Goal: Information Seeking & Learning: Learn about a topic

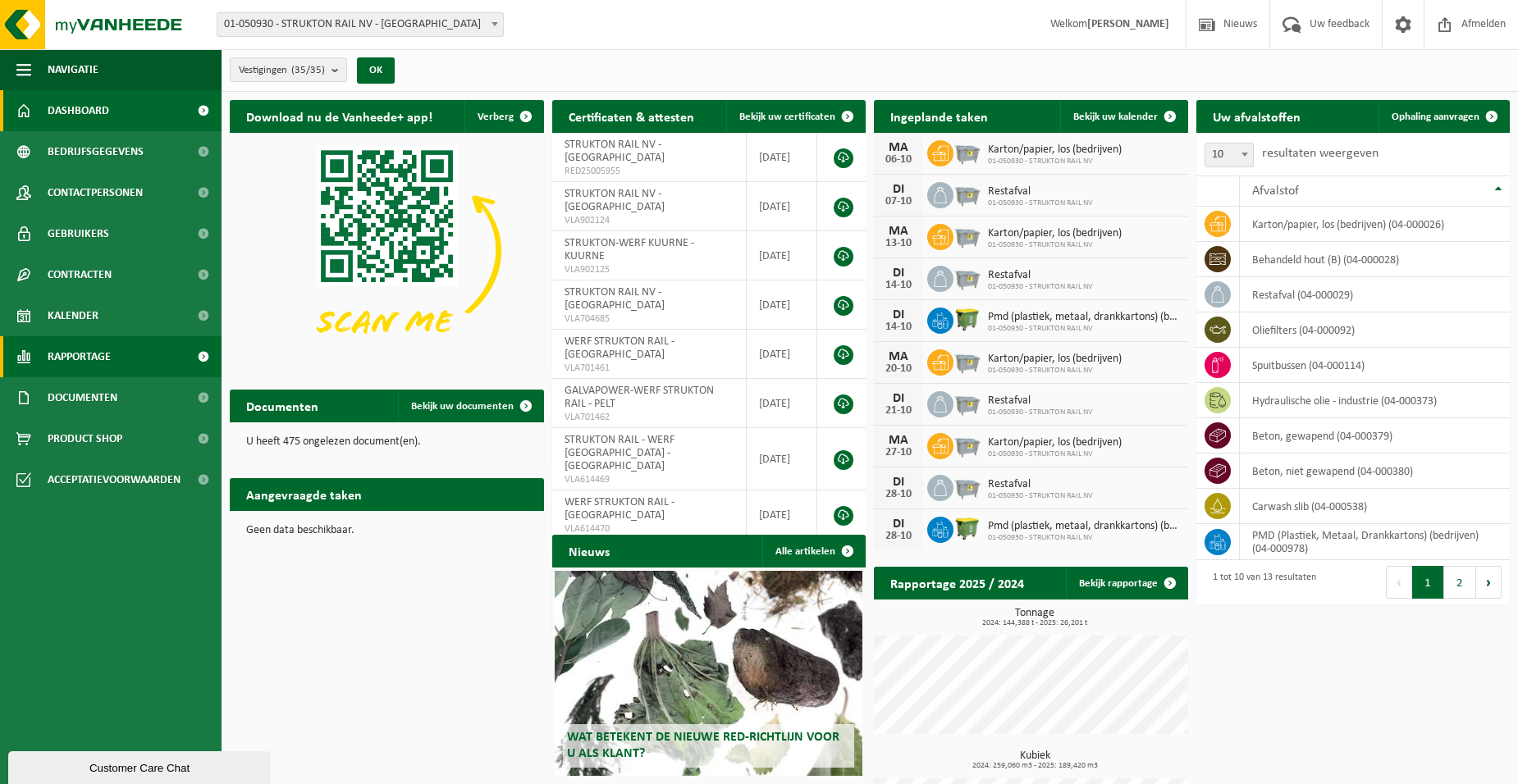
click at [111, 355] on span "Rapportage" at bounding box center [79, 357] width 63 height 41
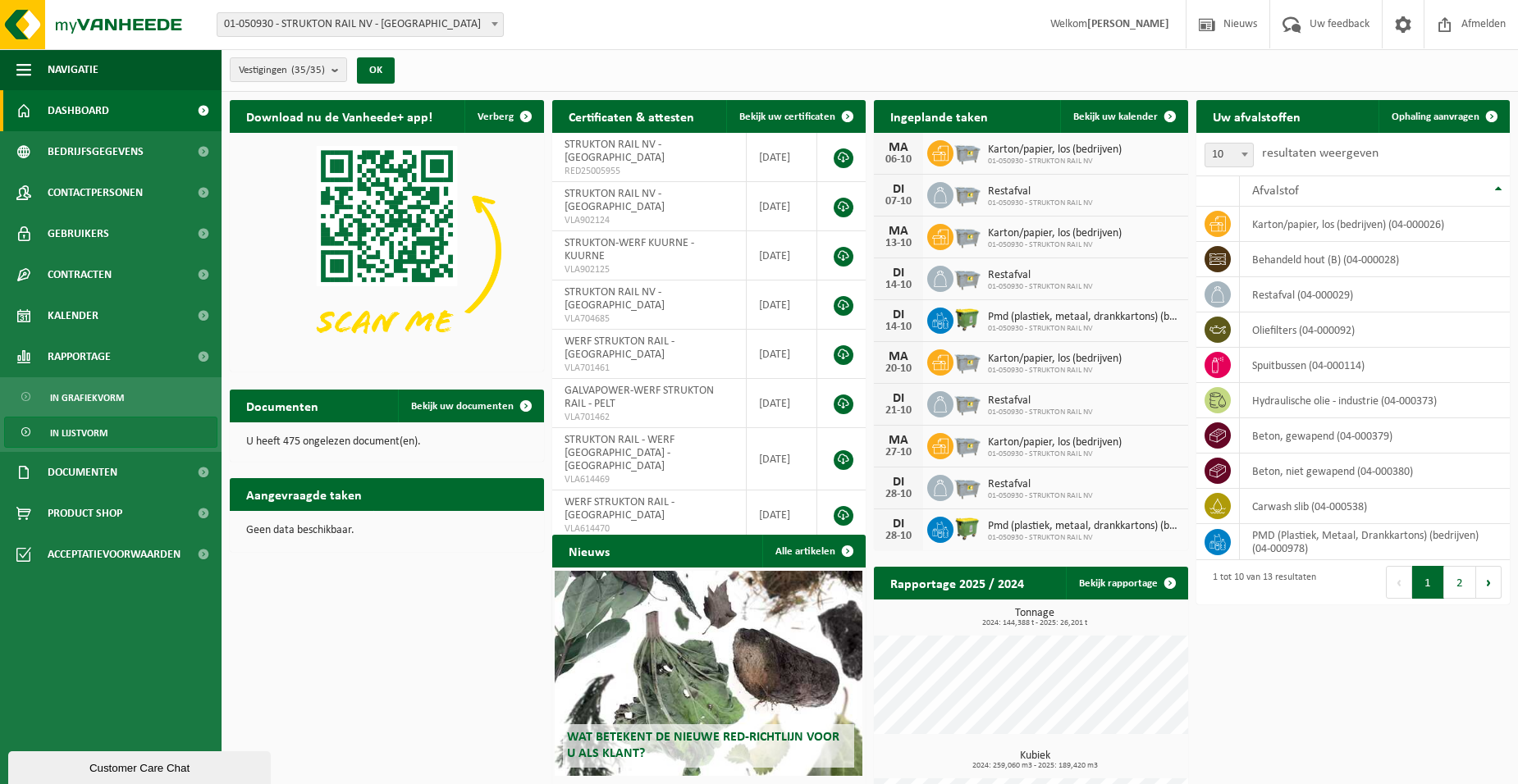
click at [91, 435] on span "In lijstvorm" at bounding box center [79, 432] width 58 height 31
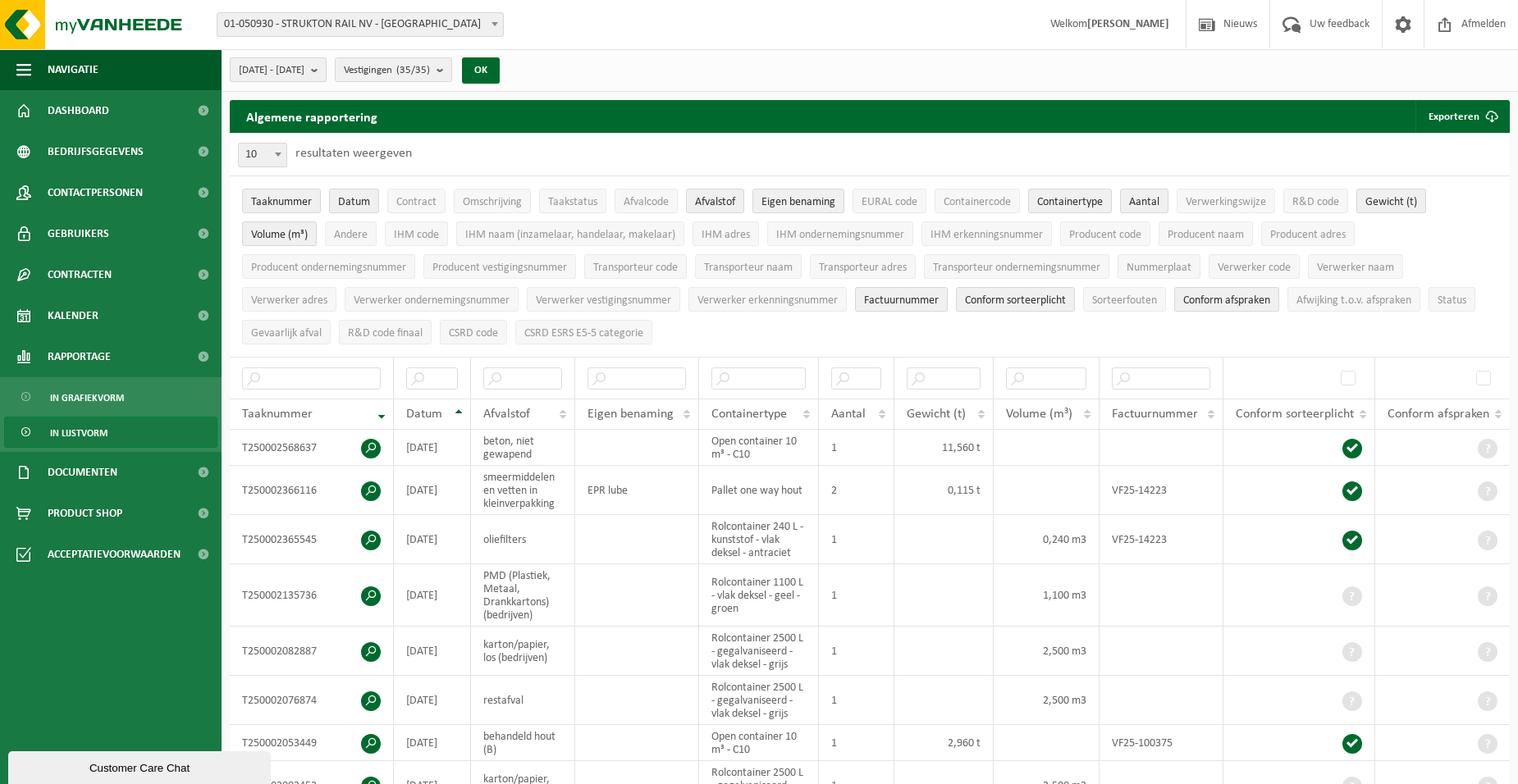
click at [326, 72] on b "submit" at bounding box center [318, 69] width 15 height 23
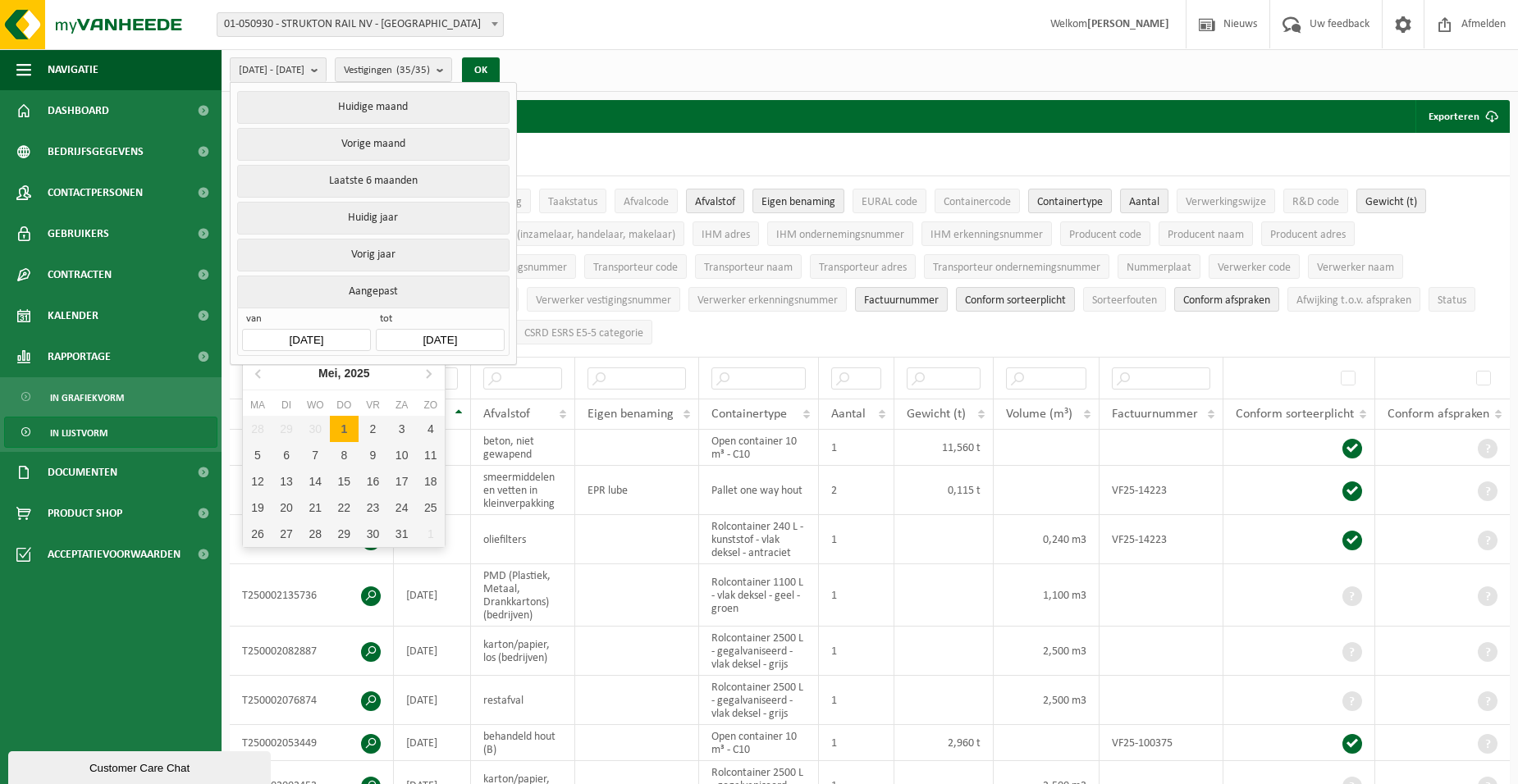
click at [318, 334] on input "[DATE]" at bounding box center [306, 340] width 128 height 22
click at [430, 373] on icon at bounding box center [429, 374] width 4 height 8
click at [290, 432] on div "1" at bounding box center [286, 428] width 29 height 26
type input "[DATE]"
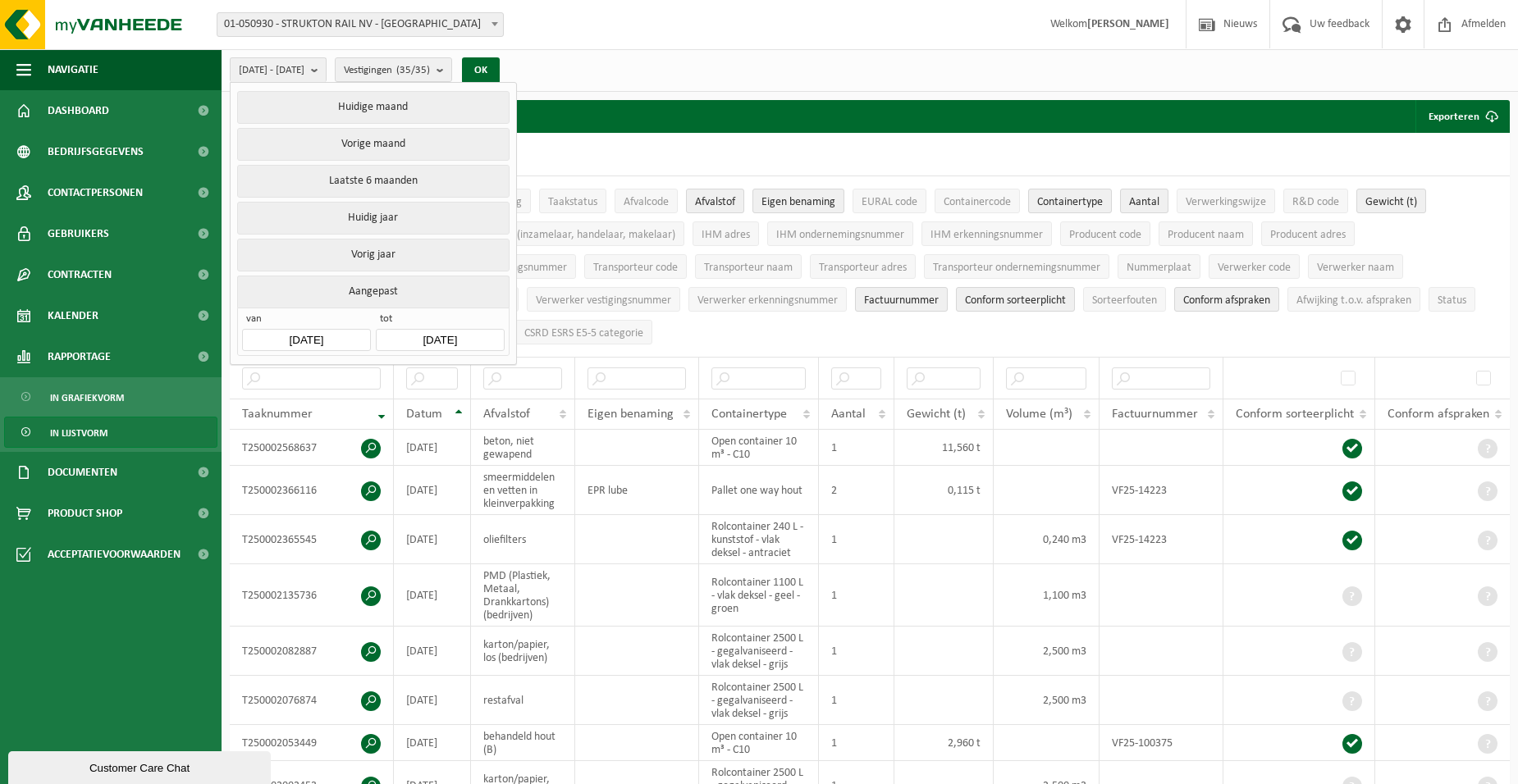
click at [496, 335] on input "[DATE]" at bounding box center [440, 340] width 128 height 22
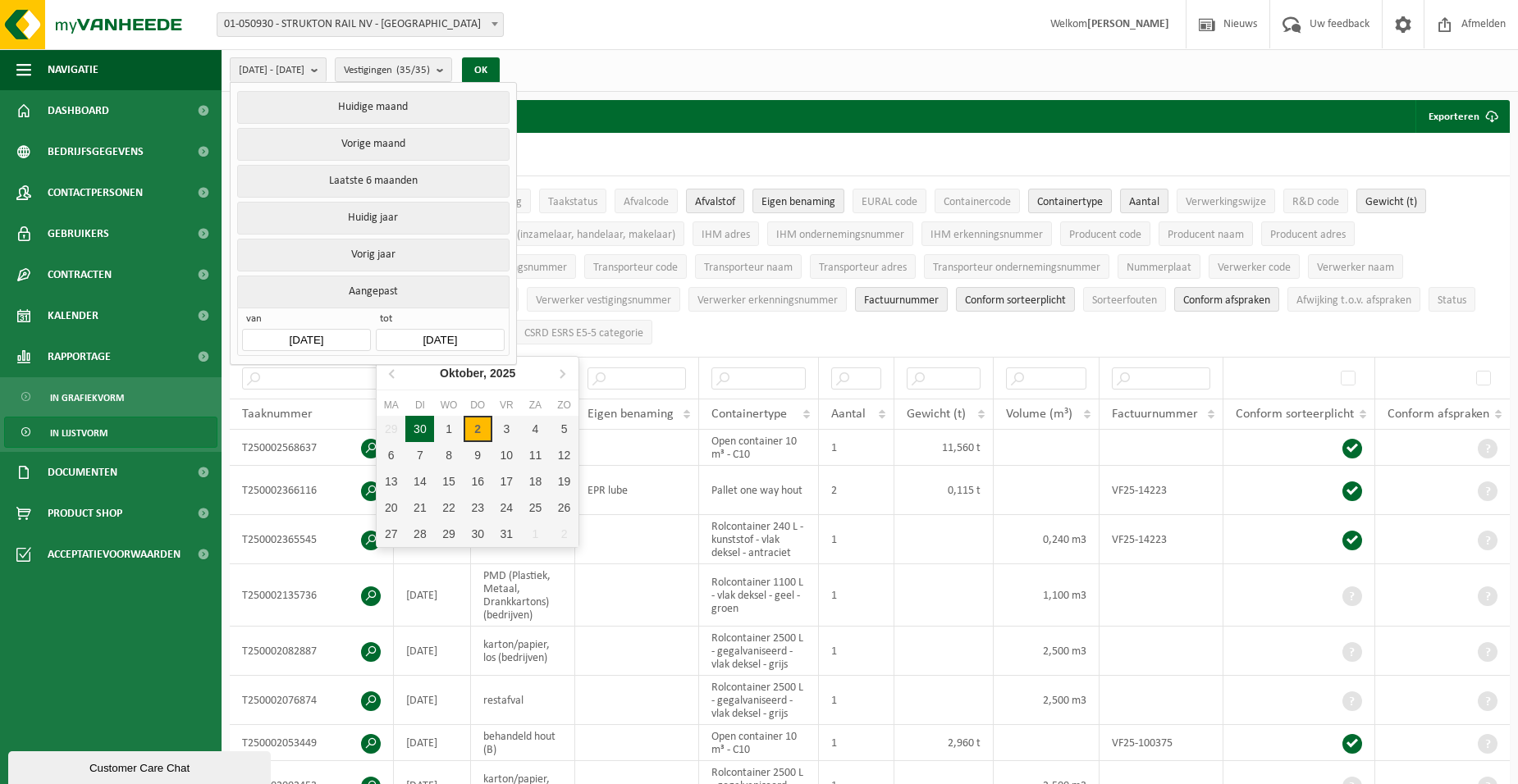
click at [423, 424] on div "30" at bounding box center [420, 428] width 29 height 26
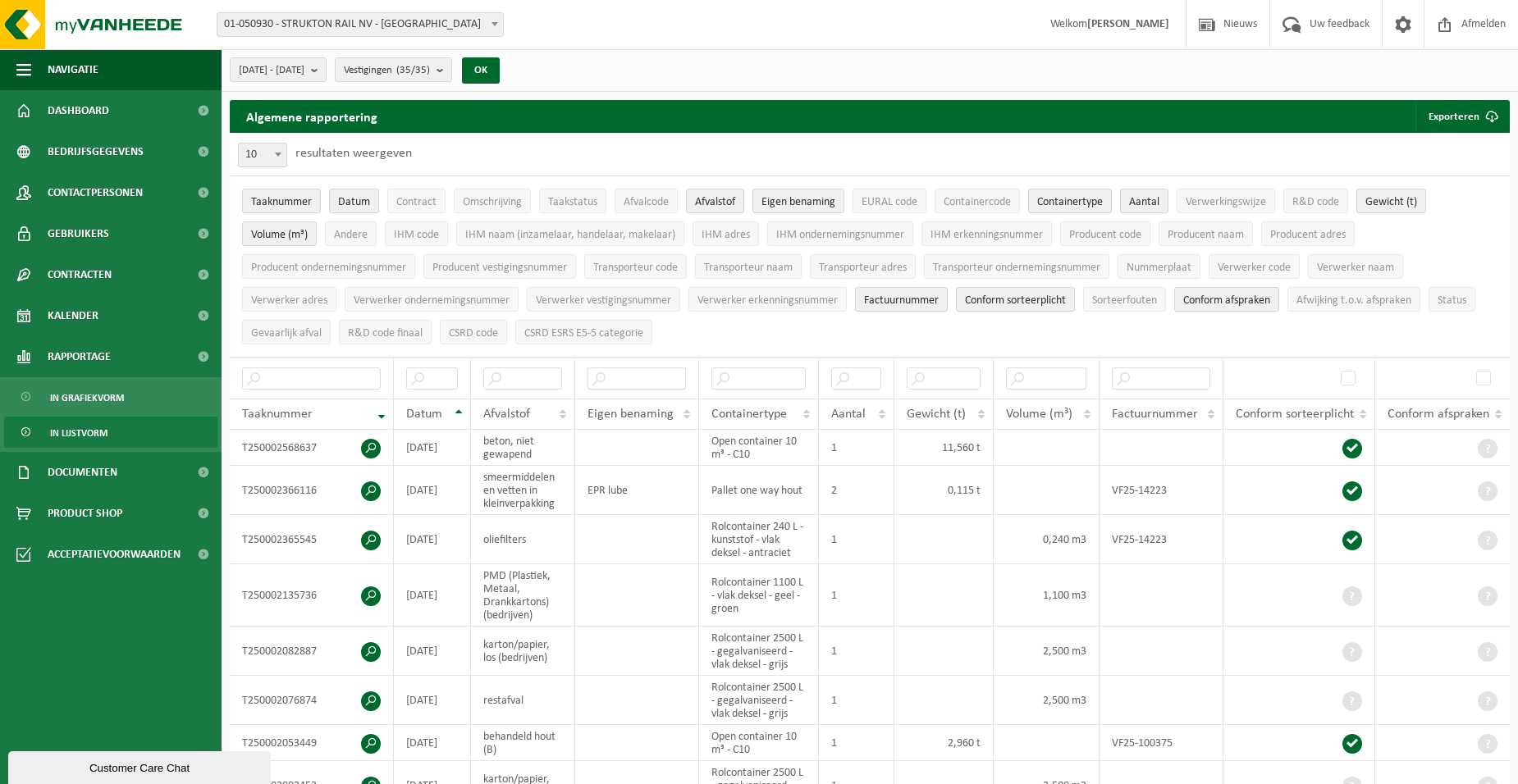
click at [1373, 157] on div "10 25 50 100 10 resultaten weergeven" at bounding box center [870, 153] width 1280 height 43
click at [791, 328] on ul "Taaknummer Datum Contract Omschrijving Taakstatus Afvalcode Afvalstof Eigen ben…" at bounding box center [870, 266] width 1280 height 180
click at [499, 68] on button "OK" at bounding box center [481, 71] width 38 height 26
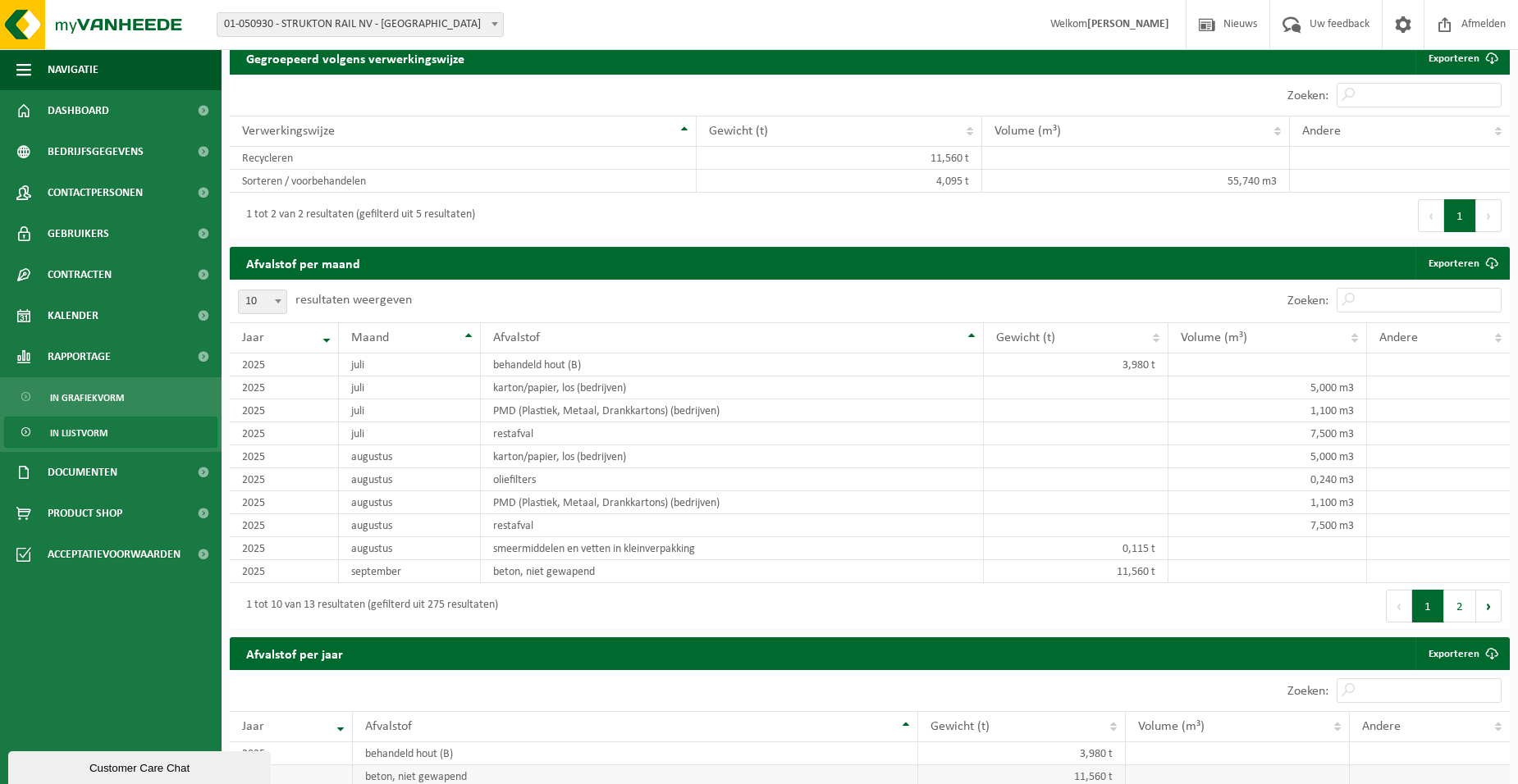
scroll to position [895, 0]
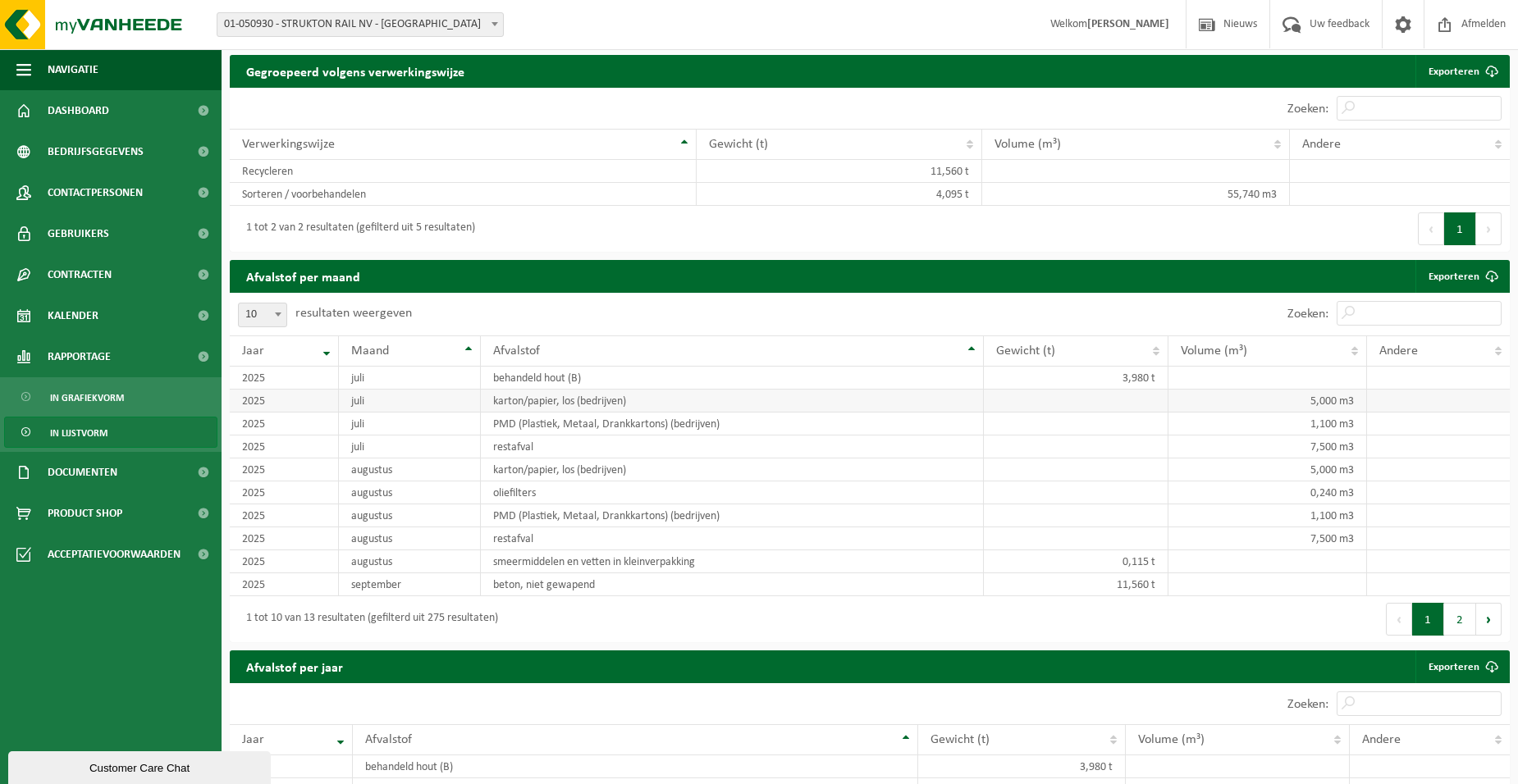
click at [1262, 399] on td "5,000 m3" at bounding box center [1268, 400] width 199 height 23
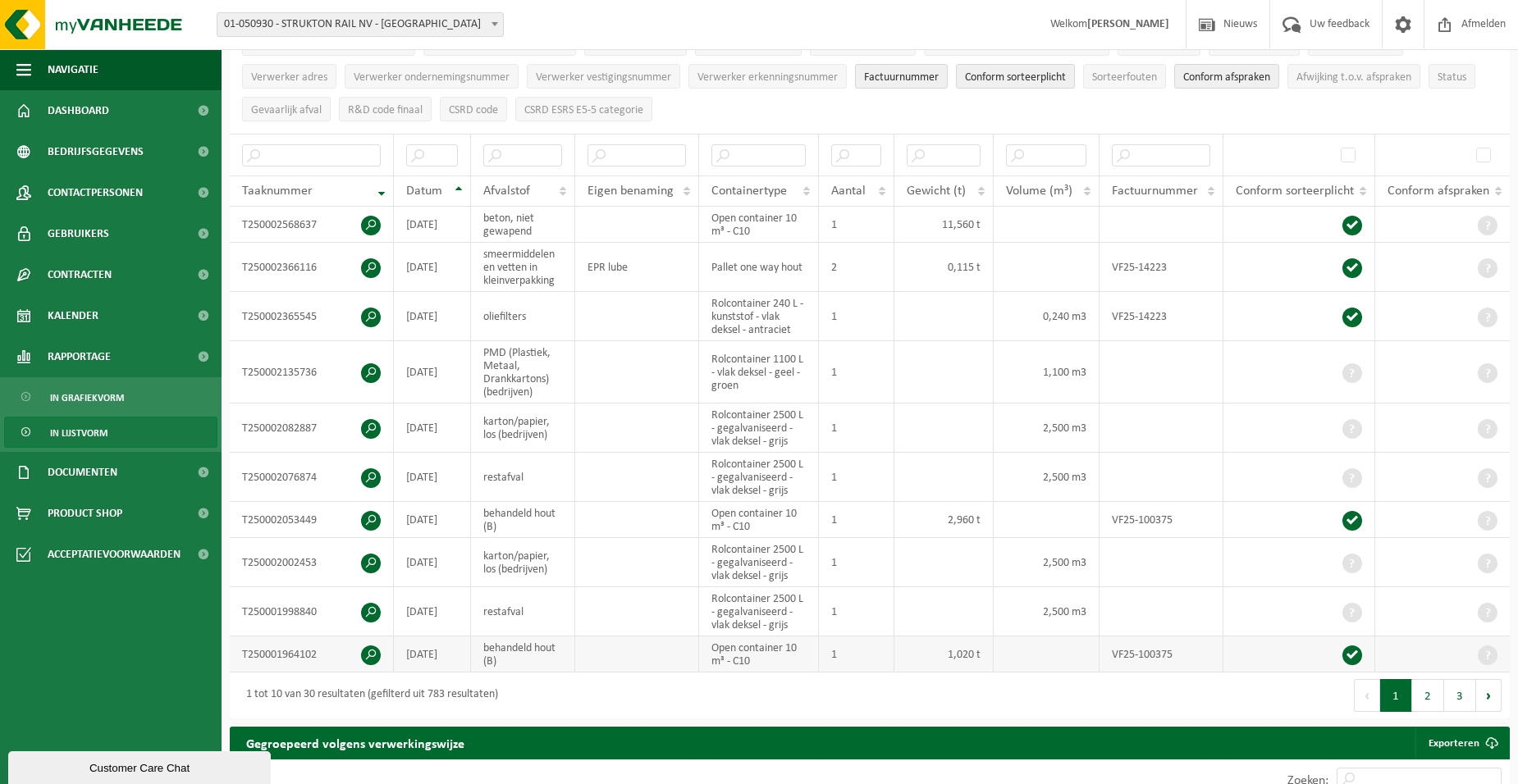
scroll to position [239, 0]
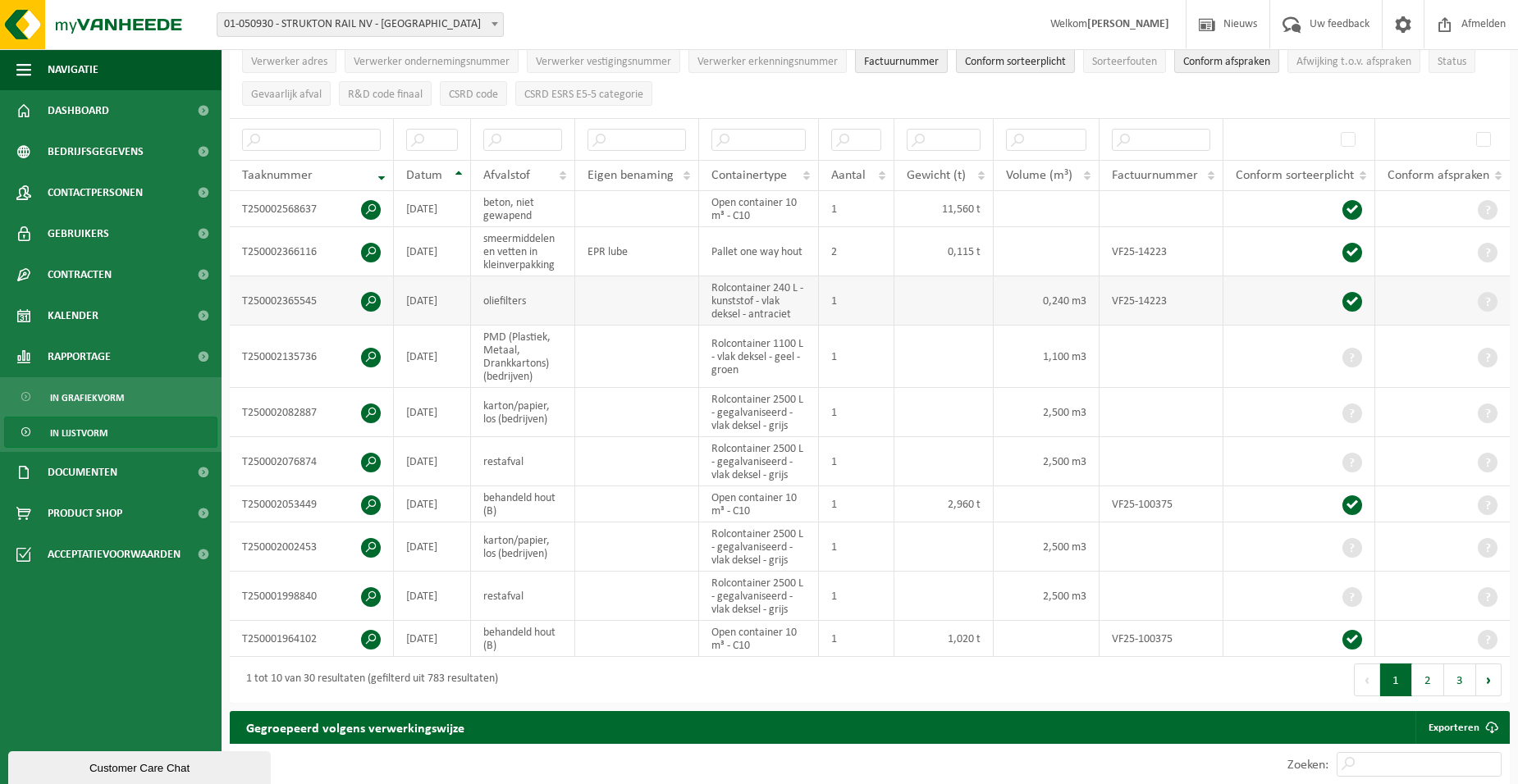
click at [373, 303] on span at bounding box center [371, 302] width 20 height 20
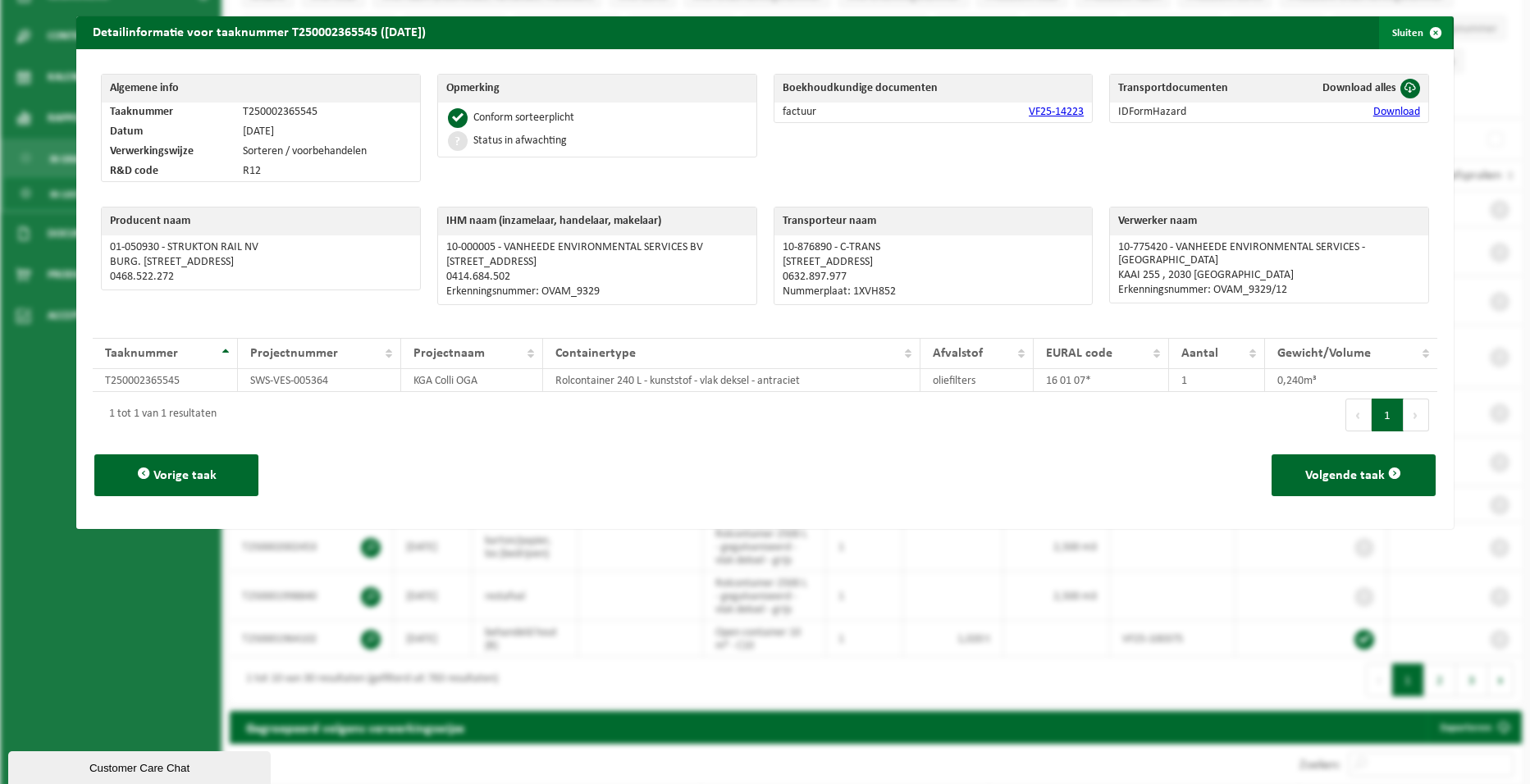
click at [1421, 31] on span "button" at bounding box center [1435, 32] width 33 height 33
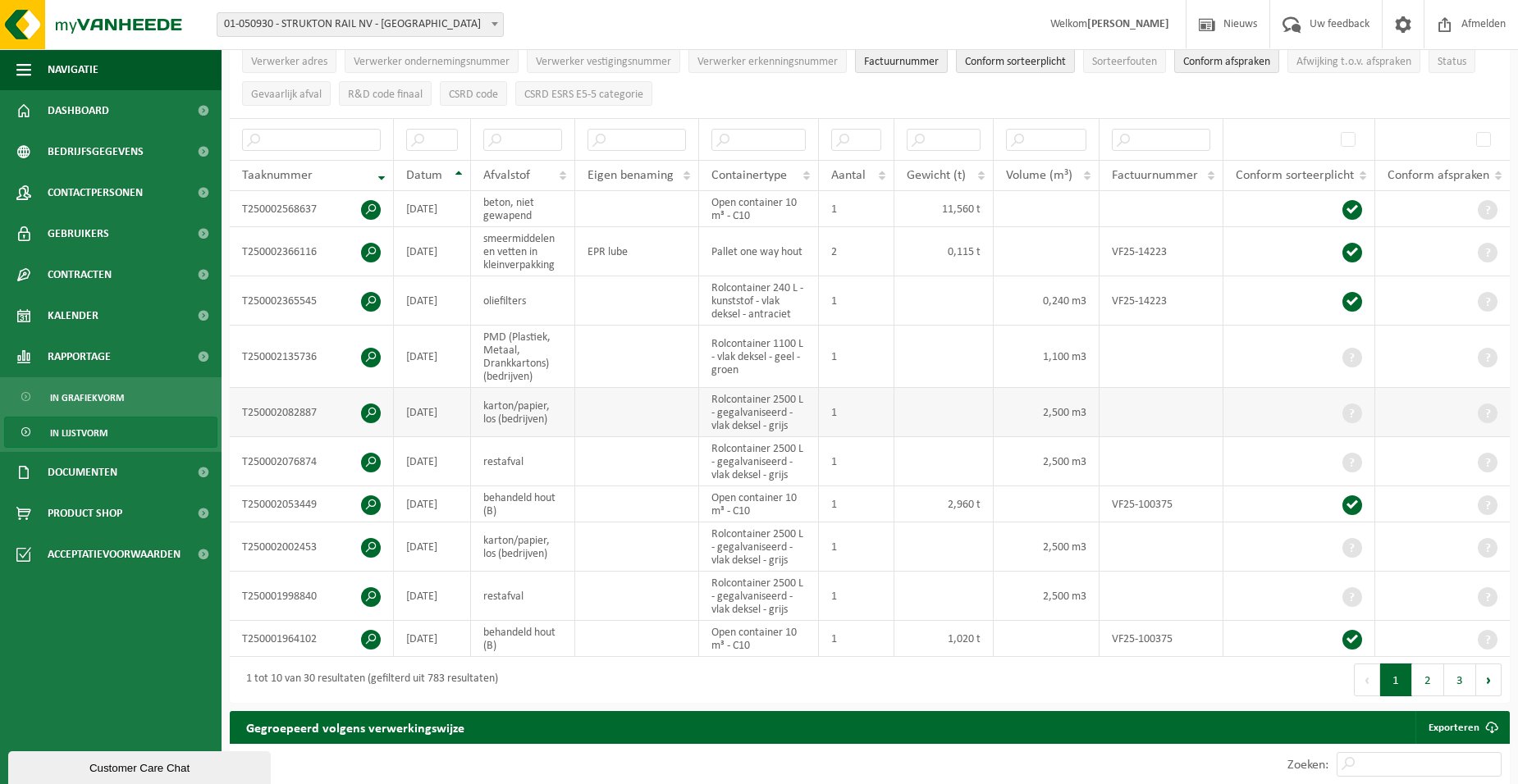
click at [1353, 406] on span at bounding box center [1353, 413] width 20 height 20
click at [369, 408] on span at bounding box center [371, 413] width 20 height 20
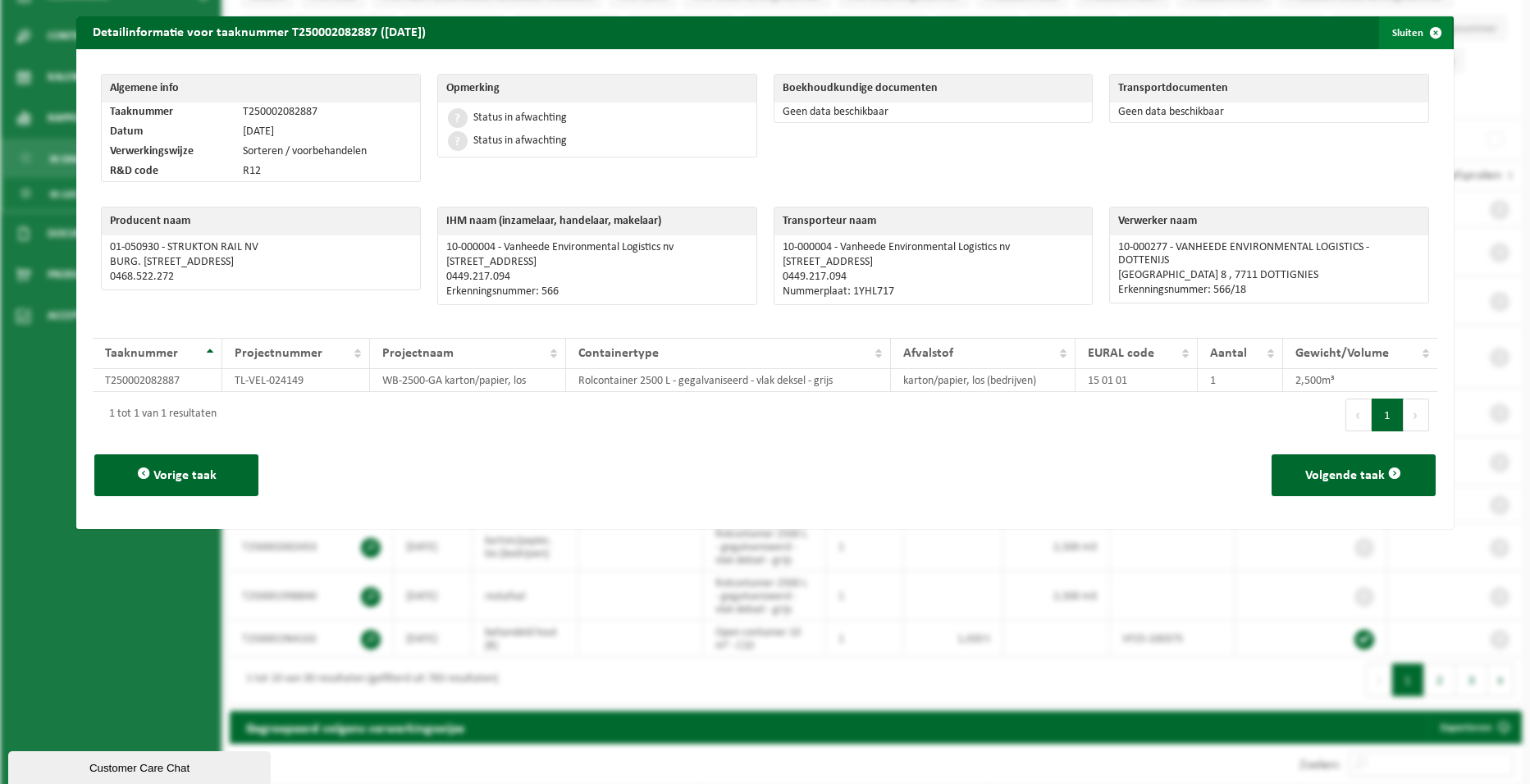
click at [1423, 30] on span "button" at bounding box center [1435, 32] width 33 height 33
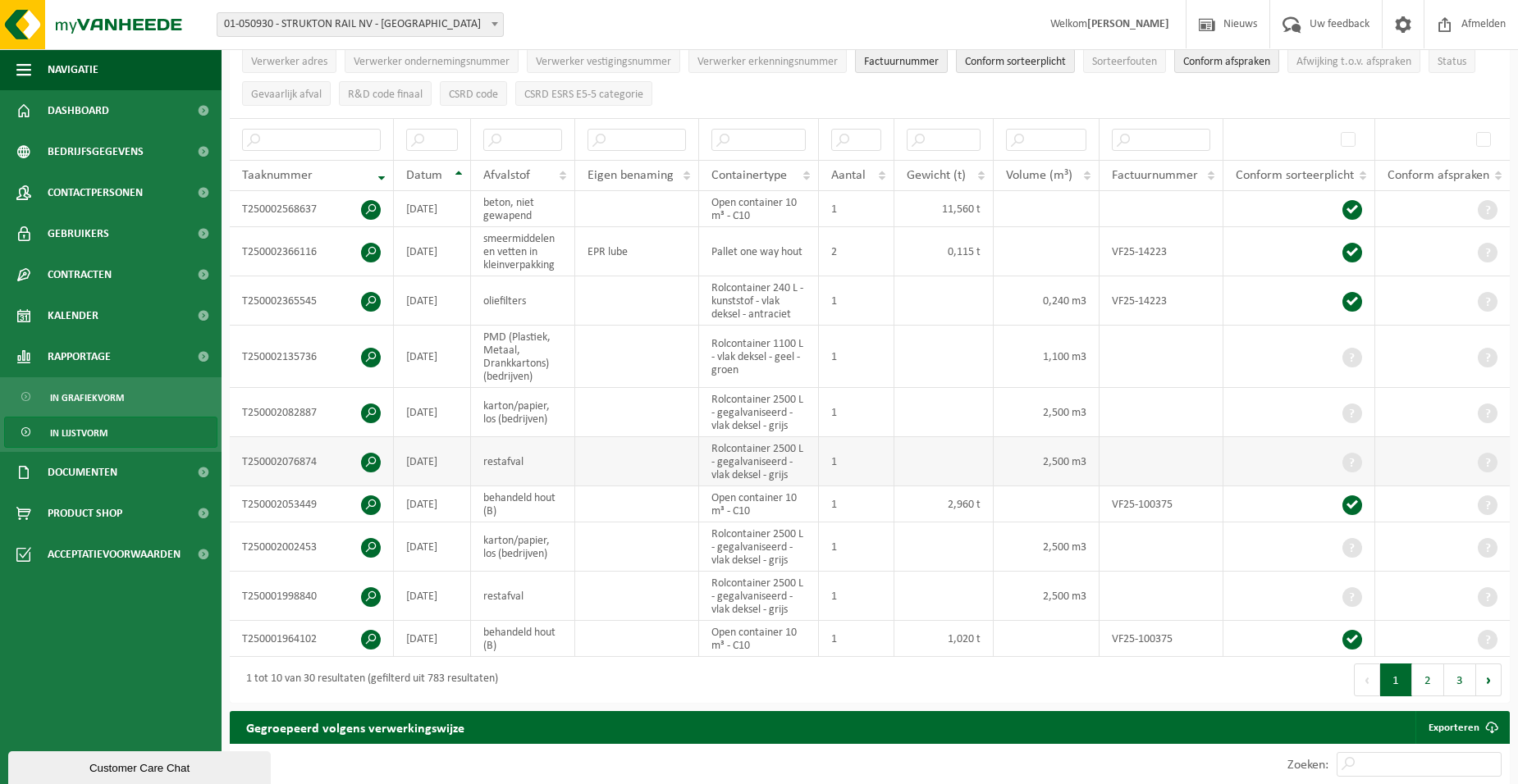
click at [367, 466] on span at bounding box center [371, 462] width 20 height 20
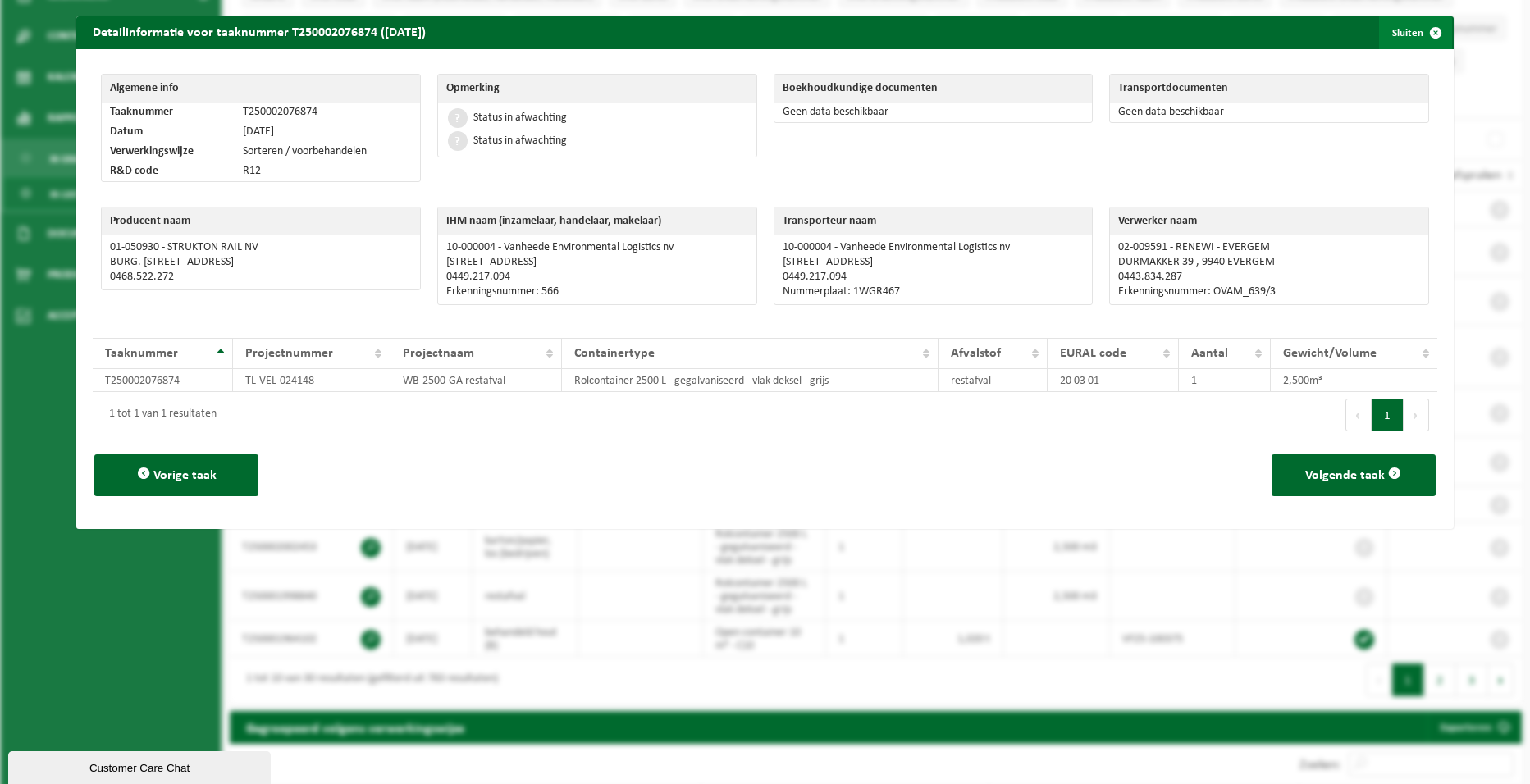
click at [1420, 30] on span "button" at bounding box center [1435, 32] width 33 height 33
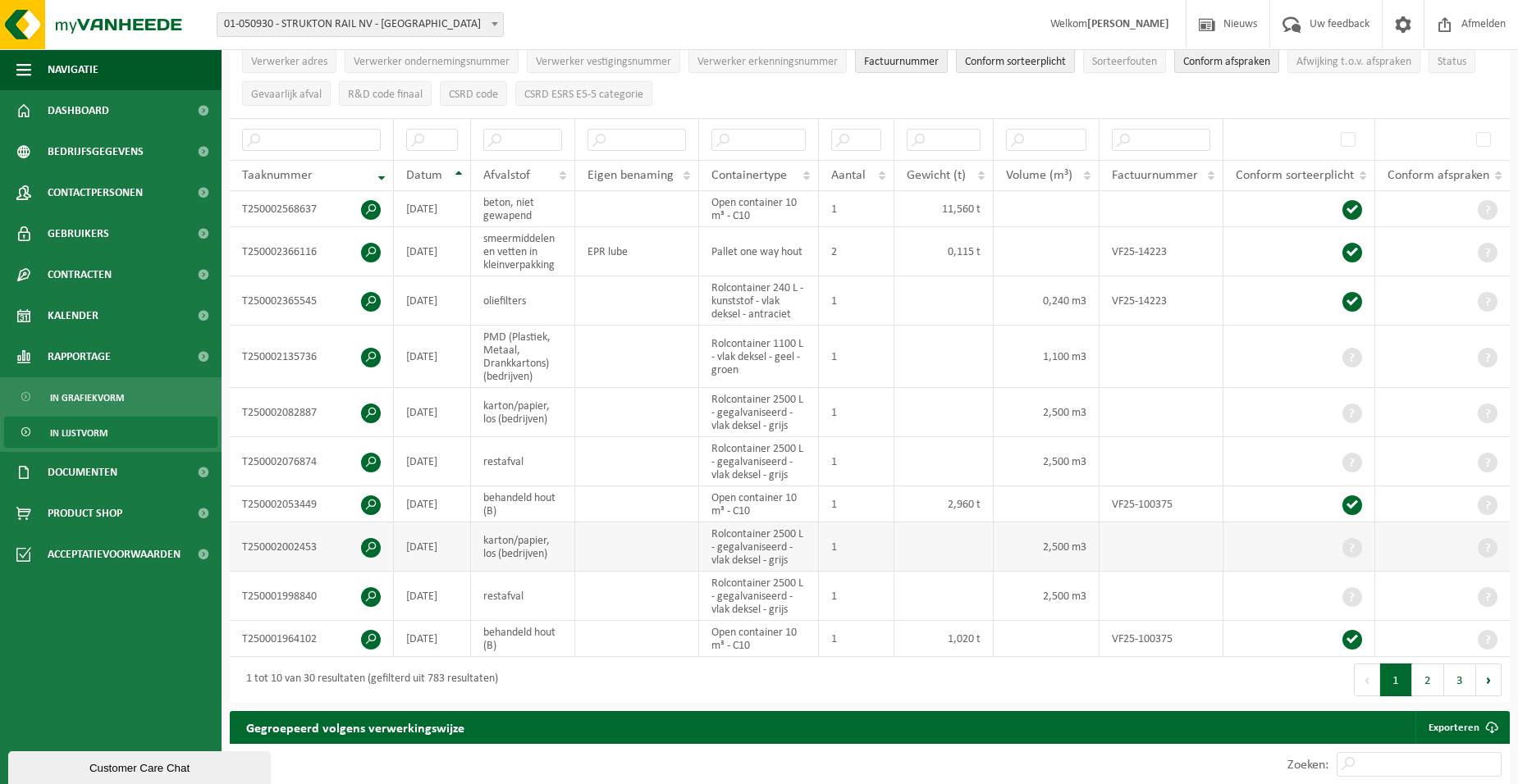
click at [376, 543] on span at bounding box center [371, 548] width 20 height 20
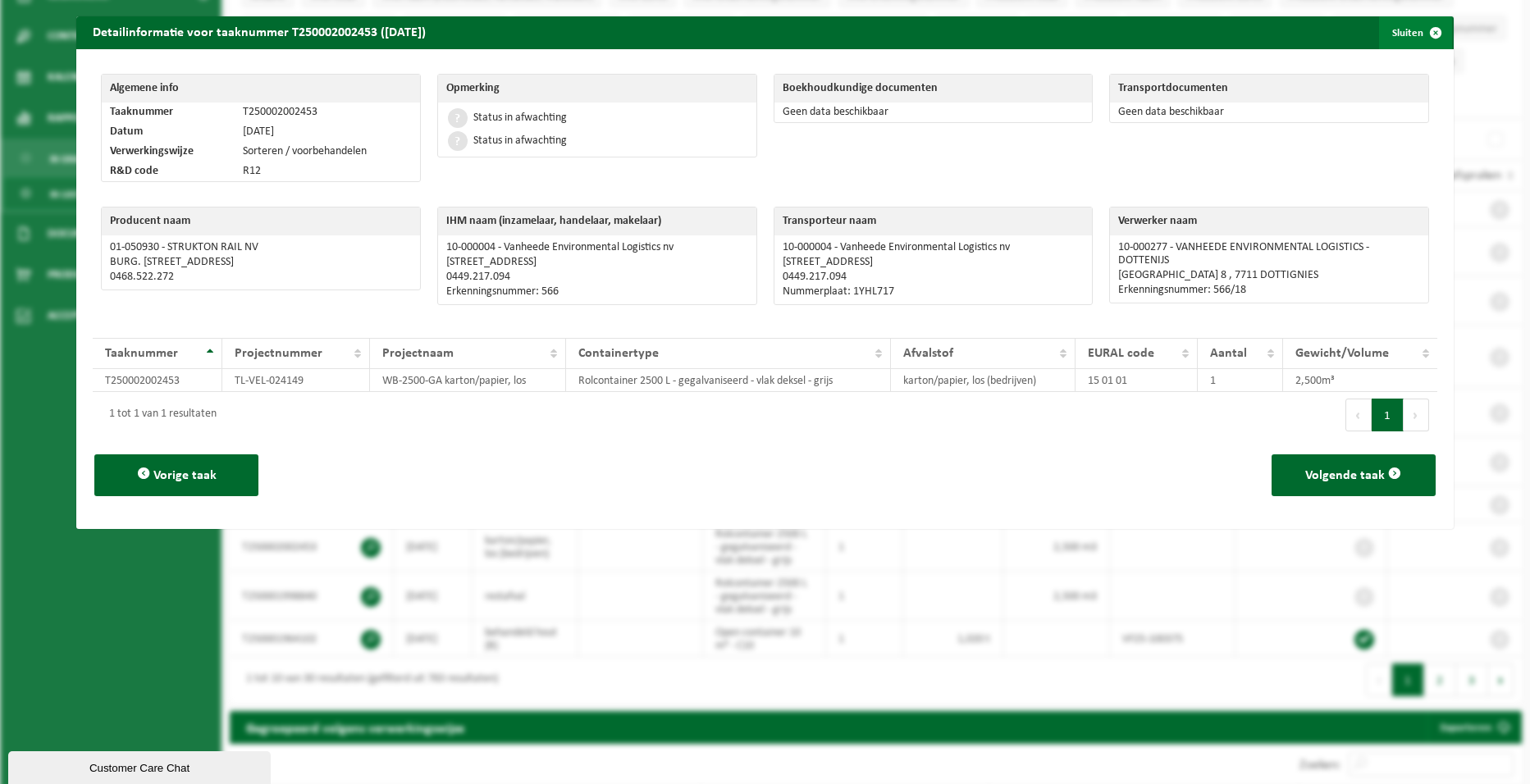
click at [1419, 34] on span "button" at bounding box center [1435, 32] width 33 height 33
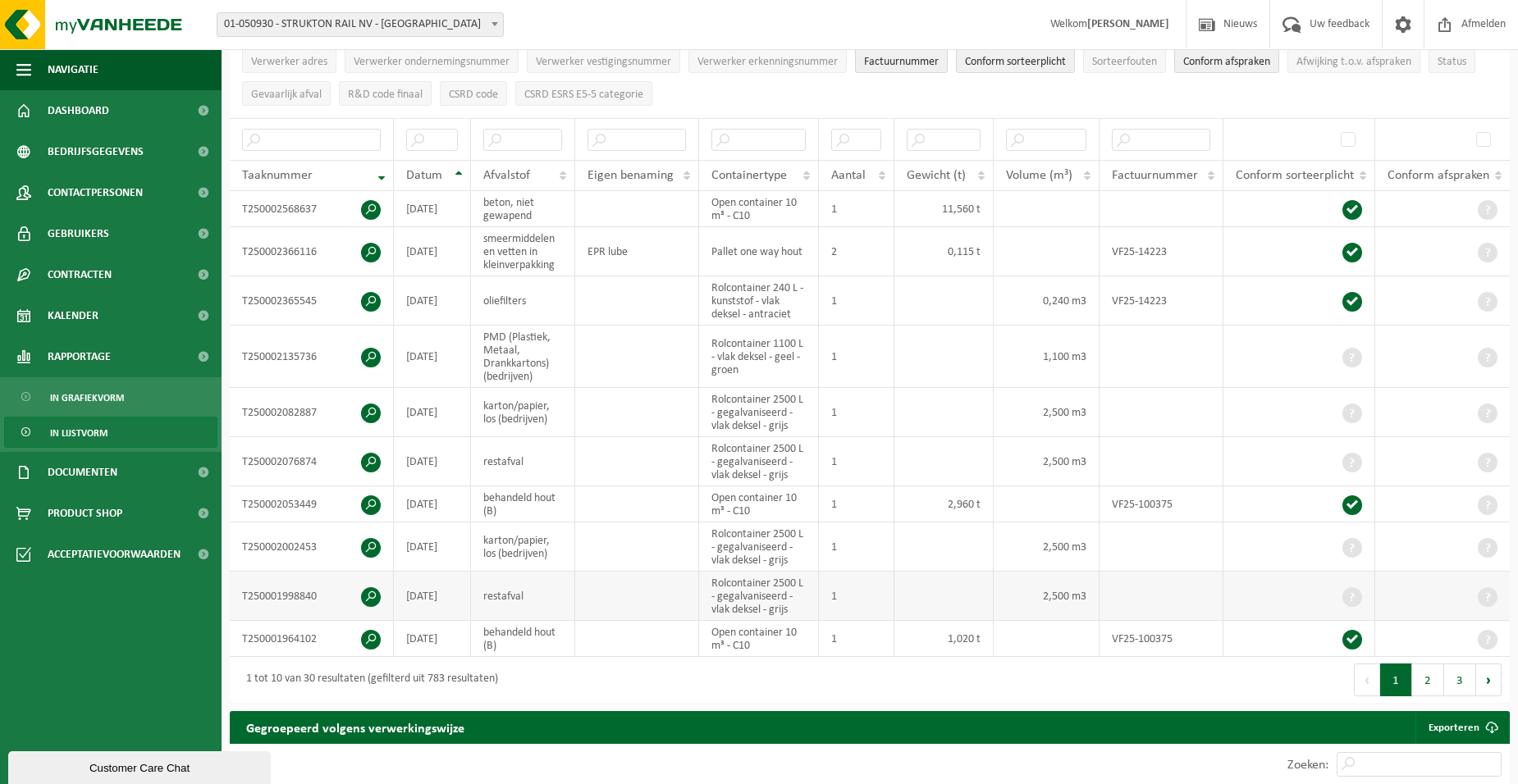
click at [366, 599] on span at bounding box center [371, 597] width 20 height 20
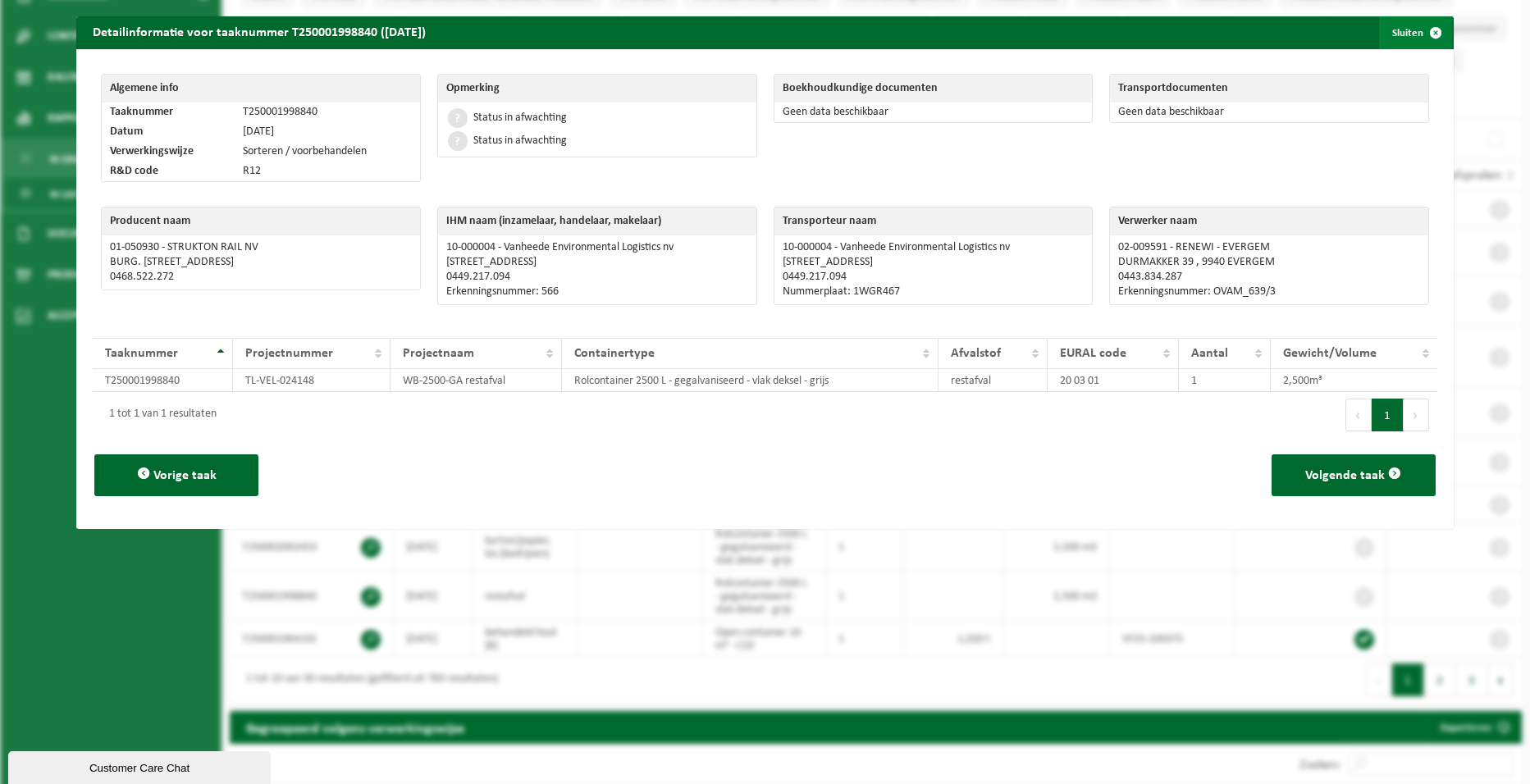
click at [1424, 36] on span "button" at bounding box center [1435, 32] width 33 height 33
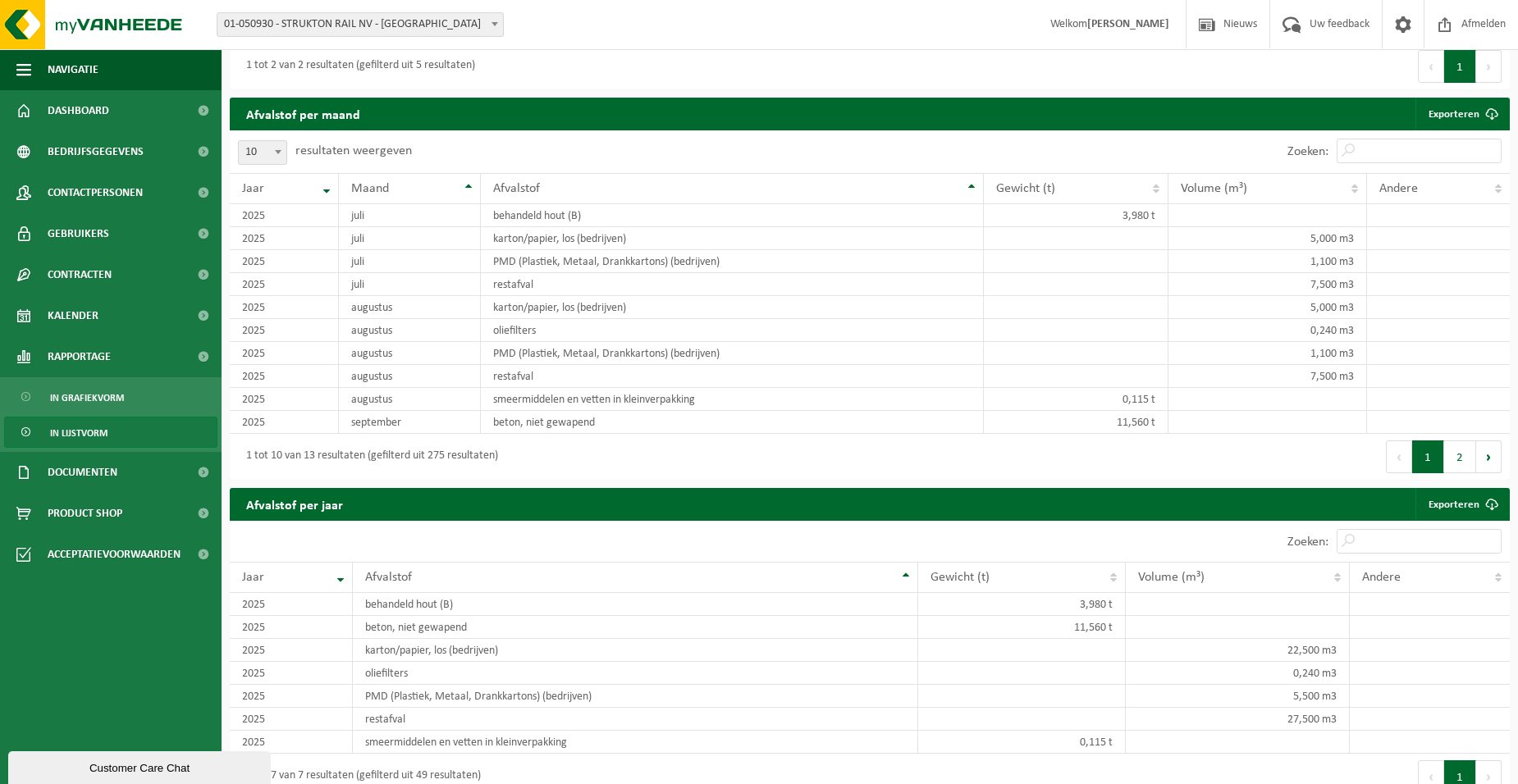
scroll to position [1059, 0]
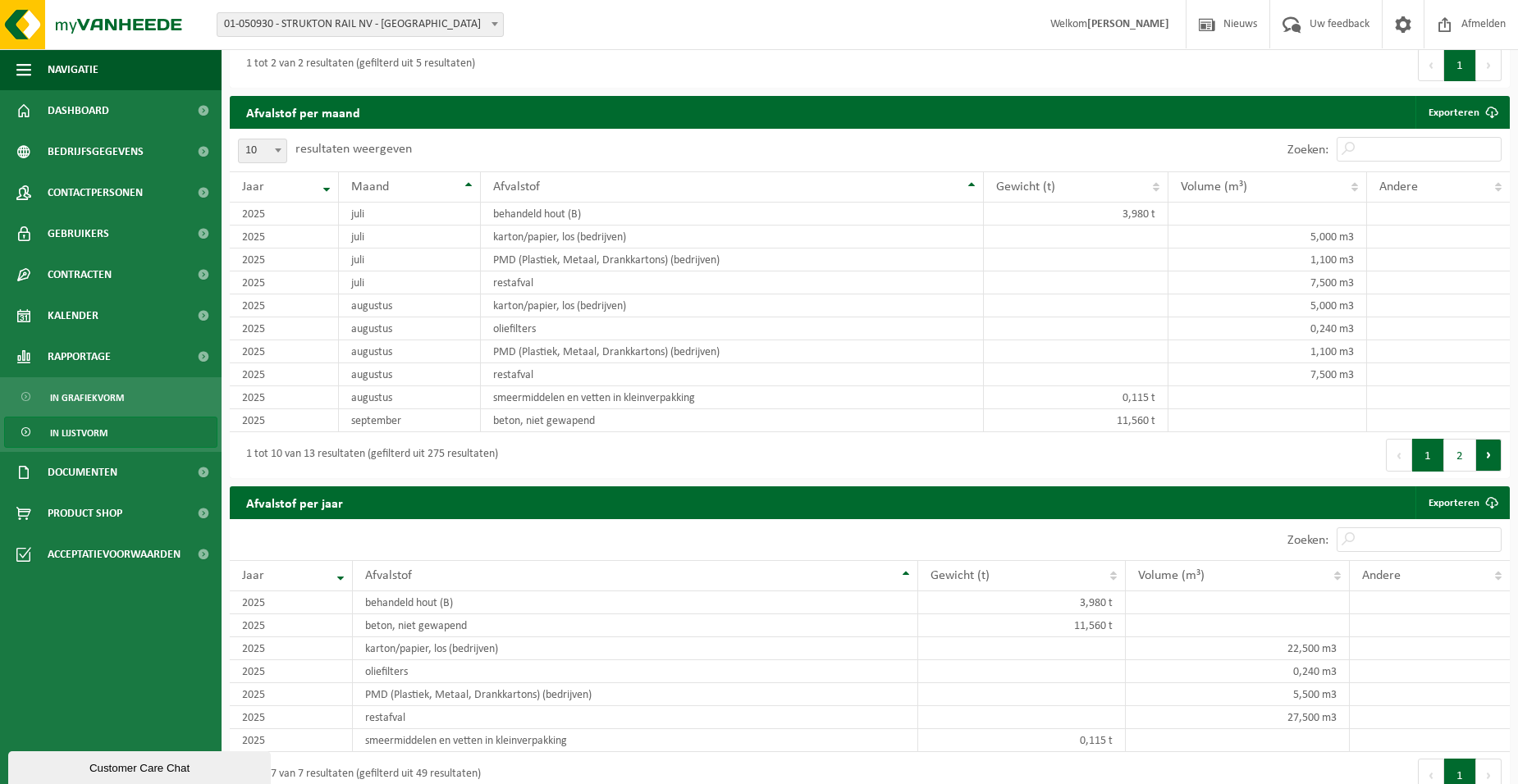
click at [1495, 453] on button "Volgende" at bounding box center [1489, 454] width 26 height 33
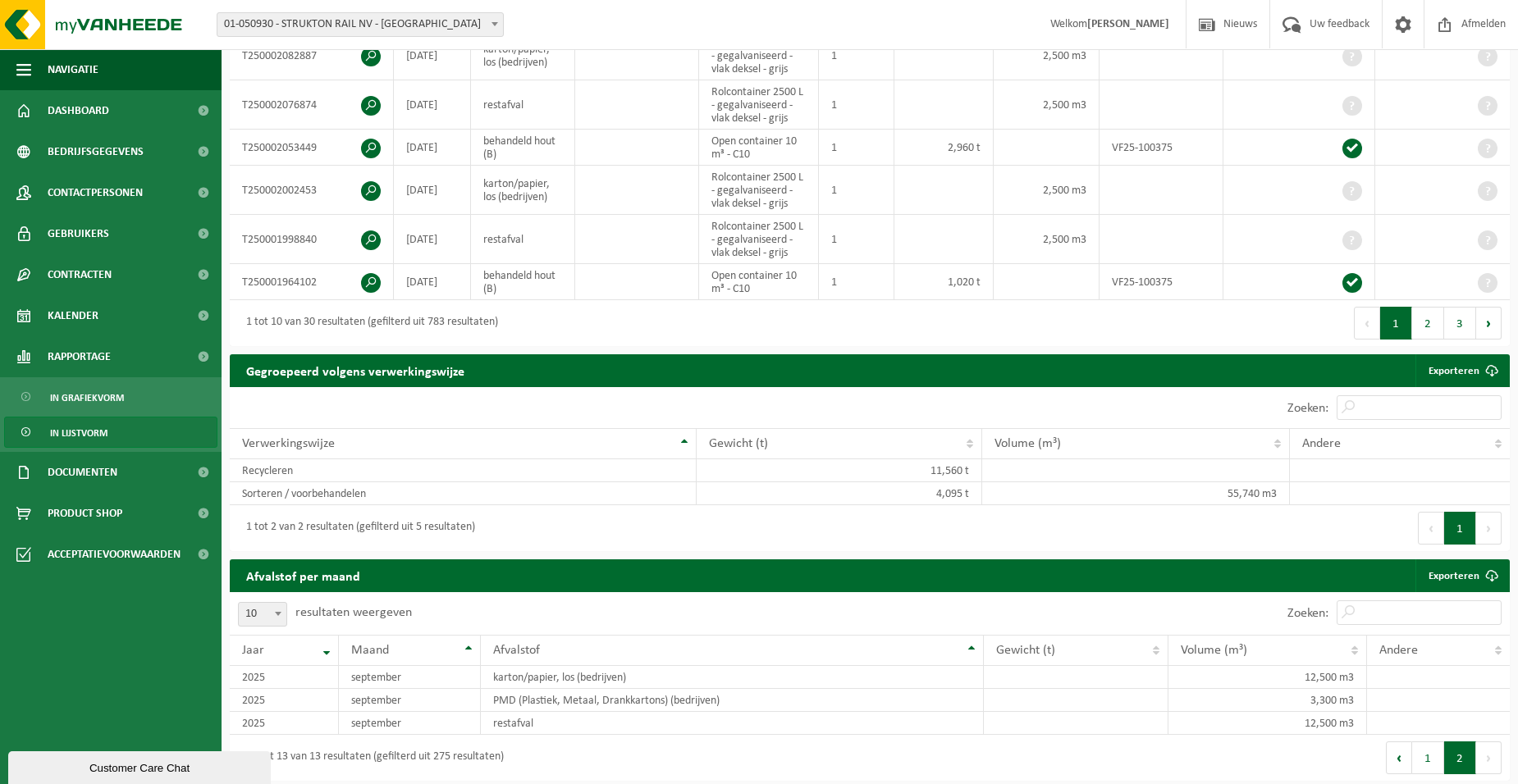
scroll to position [567, 0]
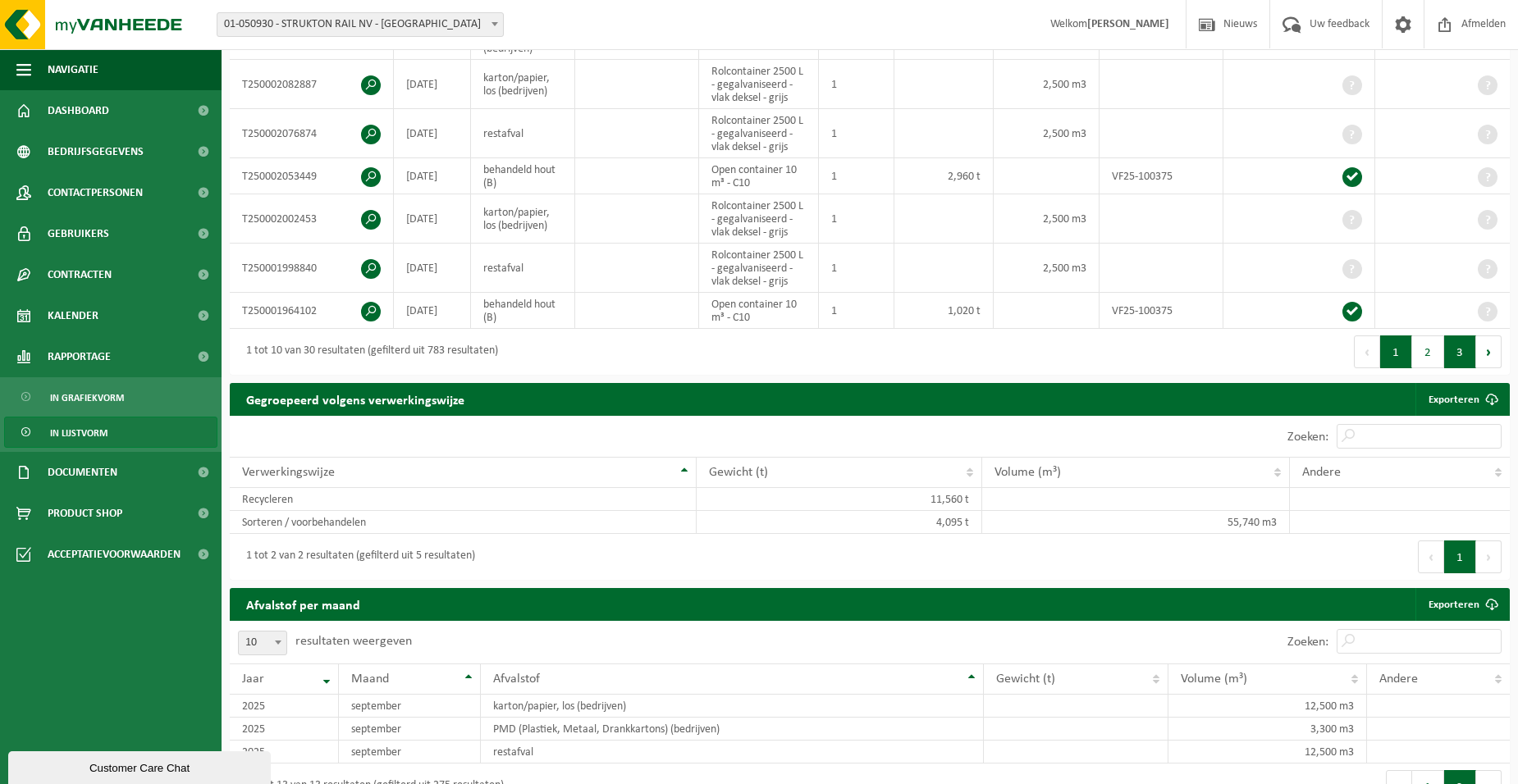
click at [1465, 347] on button "3" at bounding box center [1460, 352] width 32 height 33
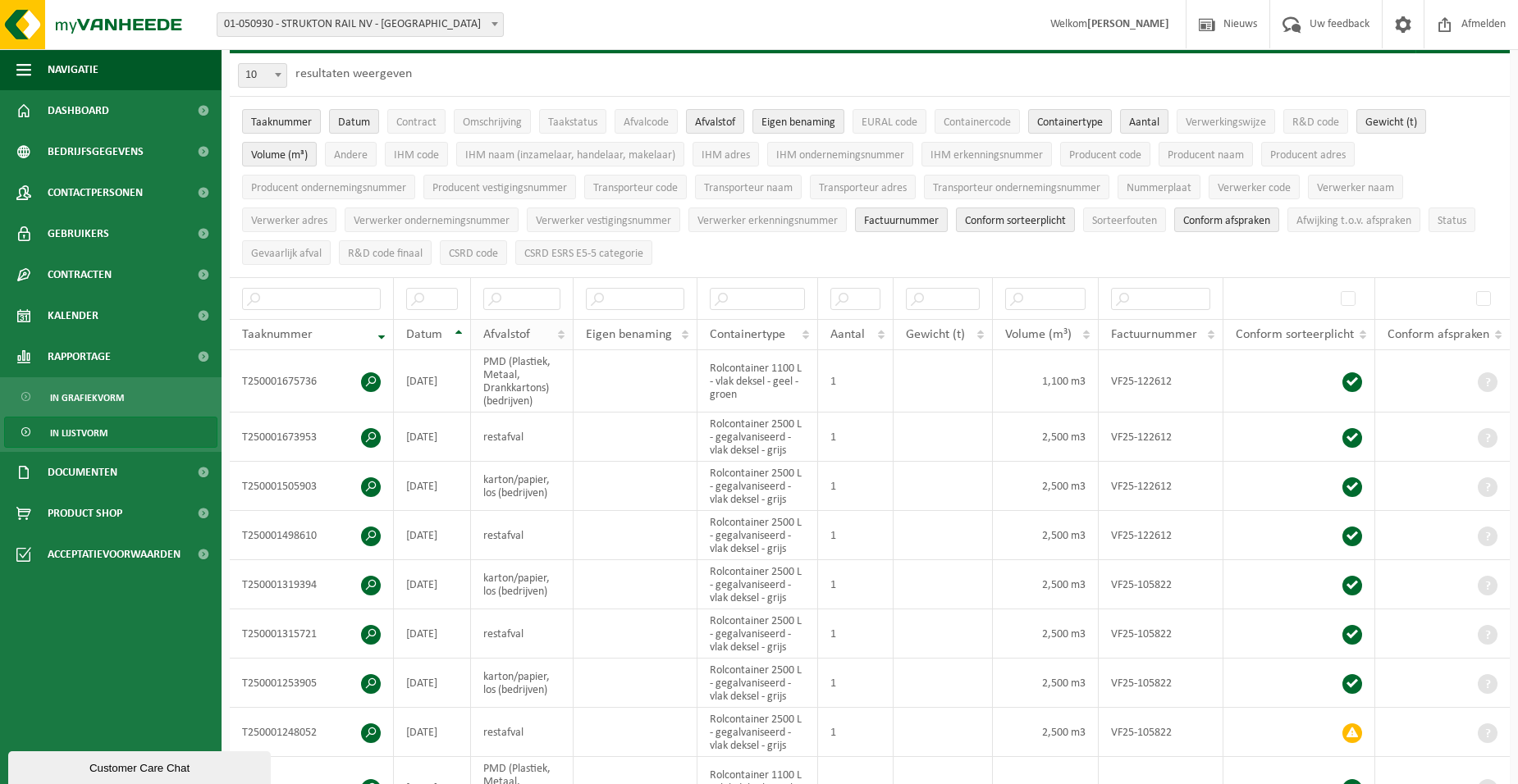
scroll to position [75, 0]
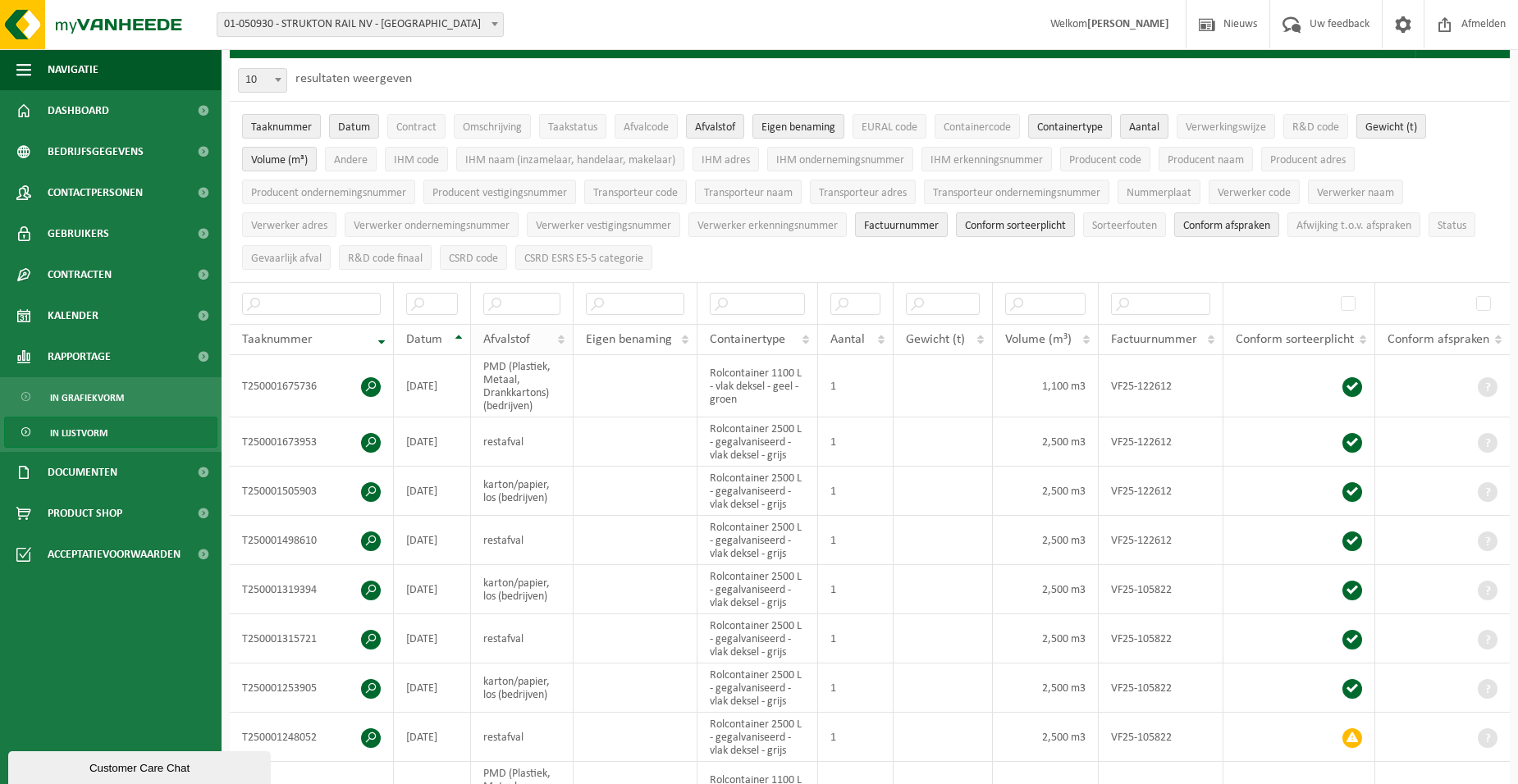
click at [541, 341] on div "Afvalstof" at bounding box center [517, 339] width 68 height 13
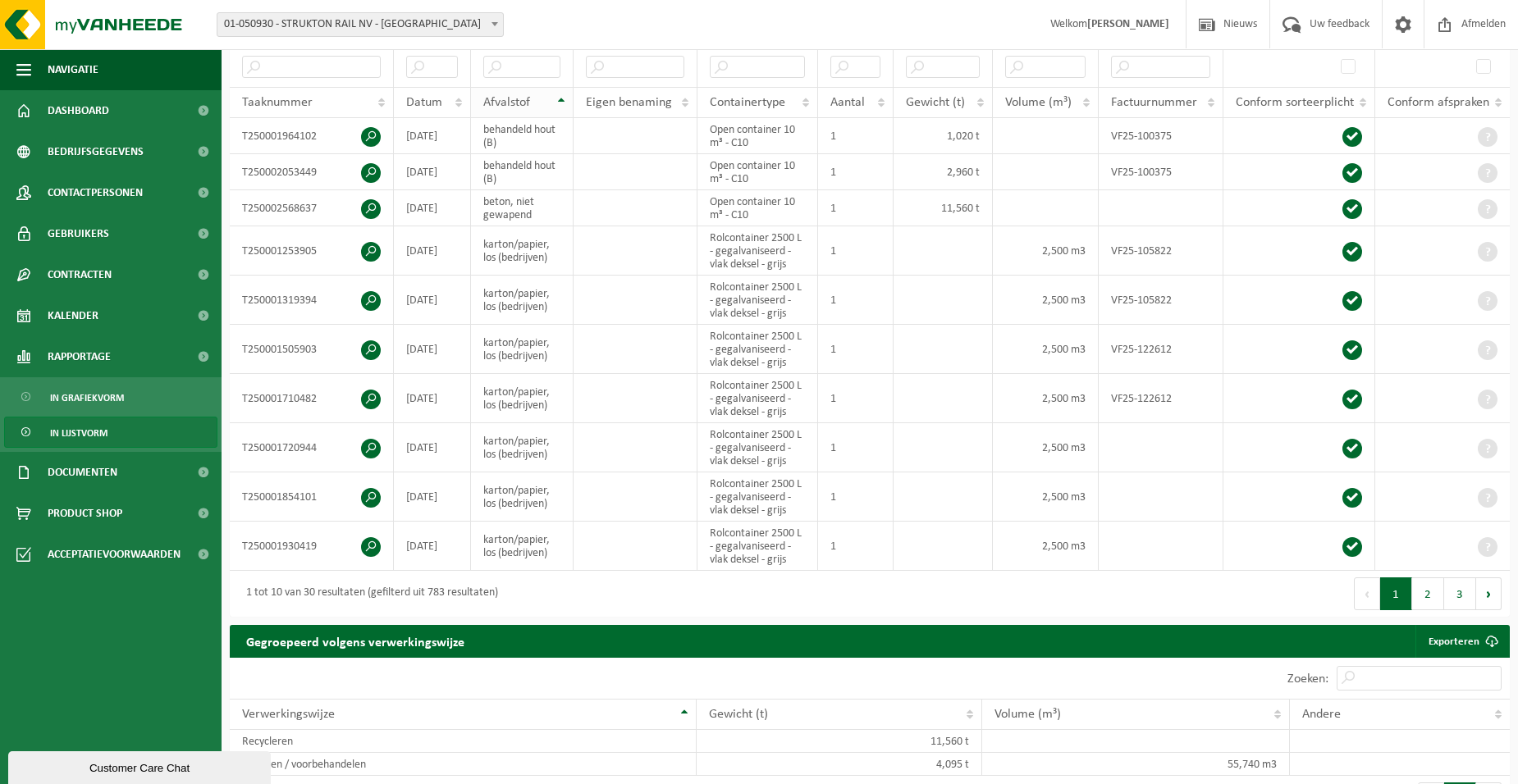
scroll to position [321, 0]
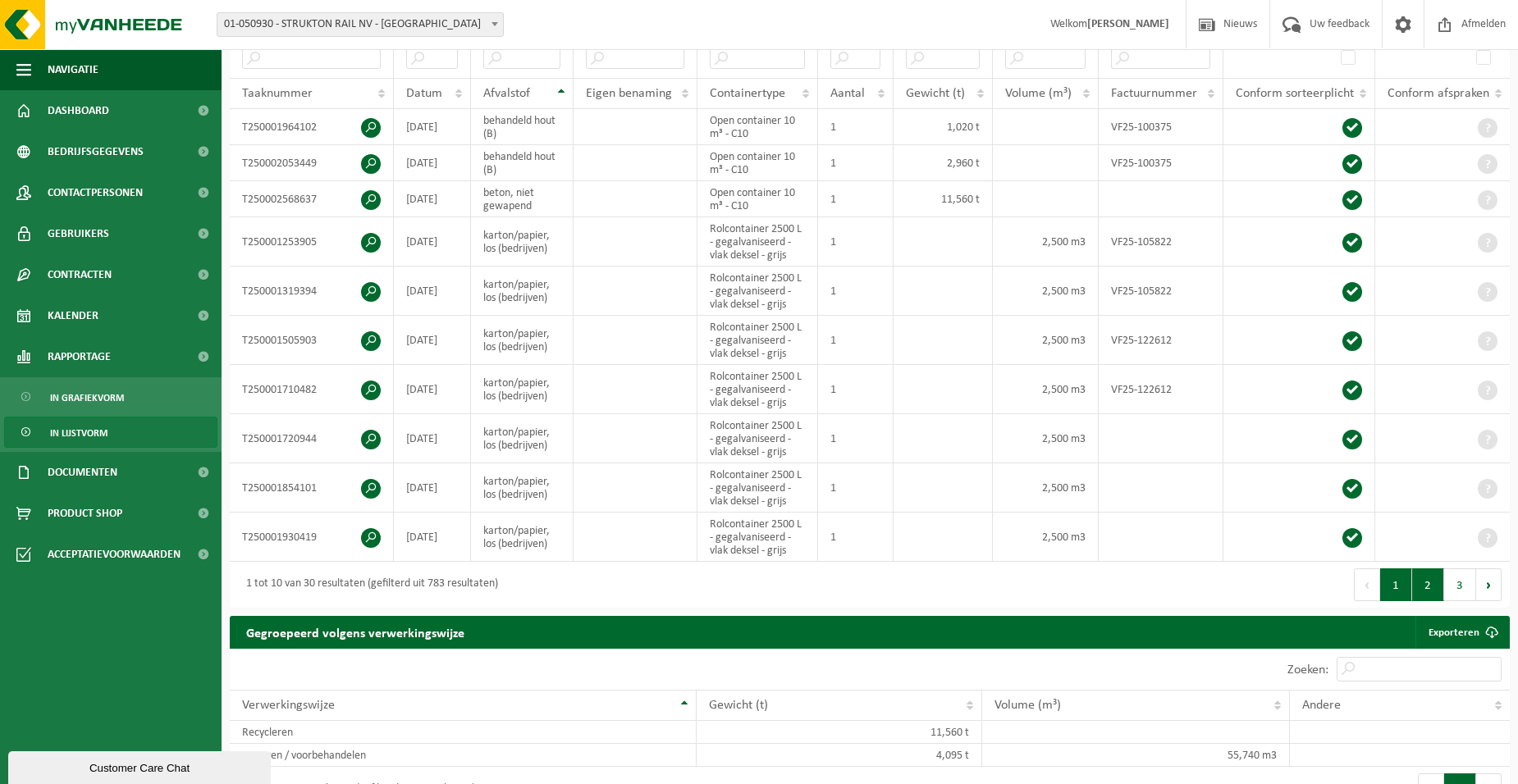
click at [1427, 584] on button "2" at bounding box center [1428, 585] width 32 height 33
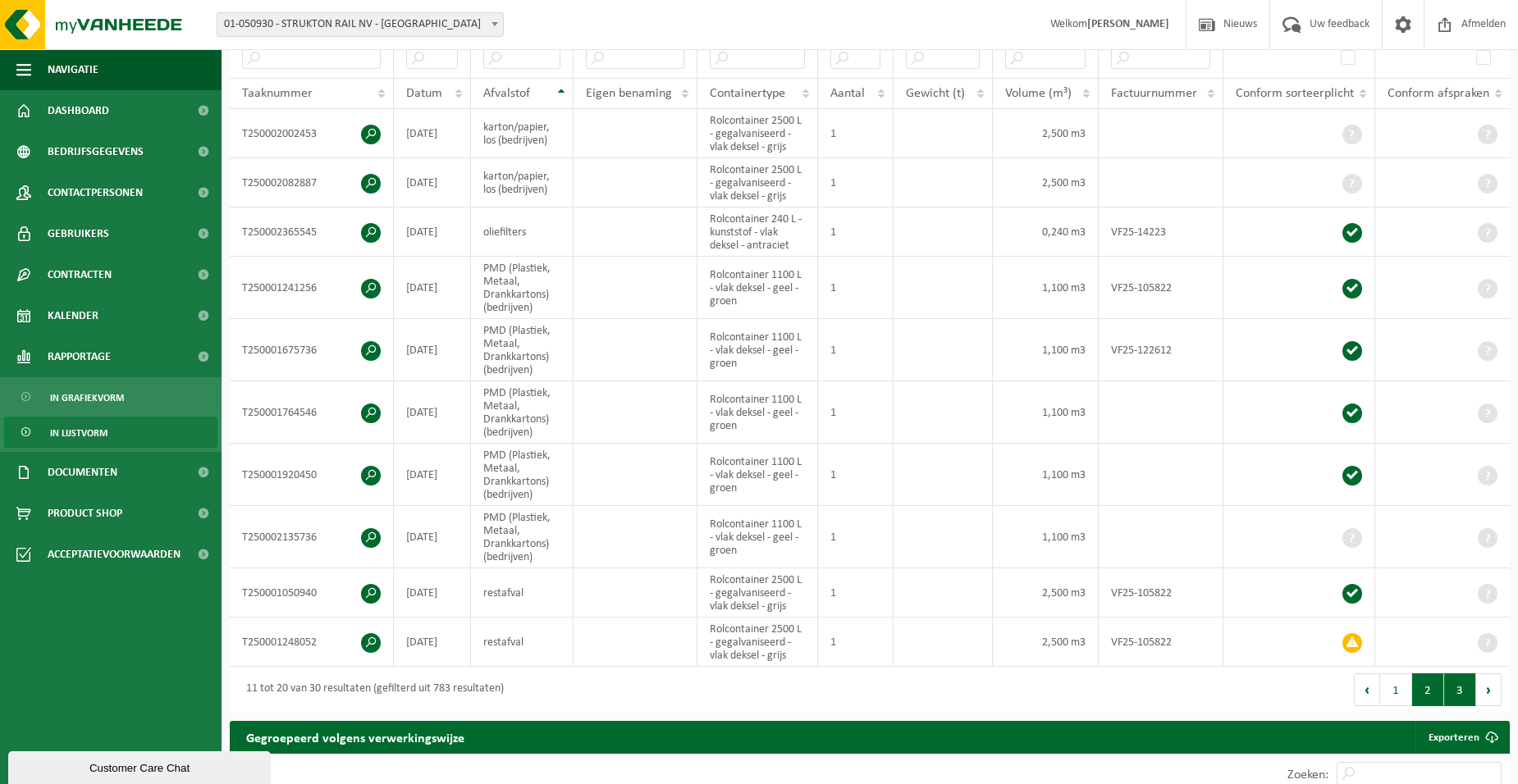
click at [1456, 689] on button "3" at bounding box center [1460, 689] width 32 height 33
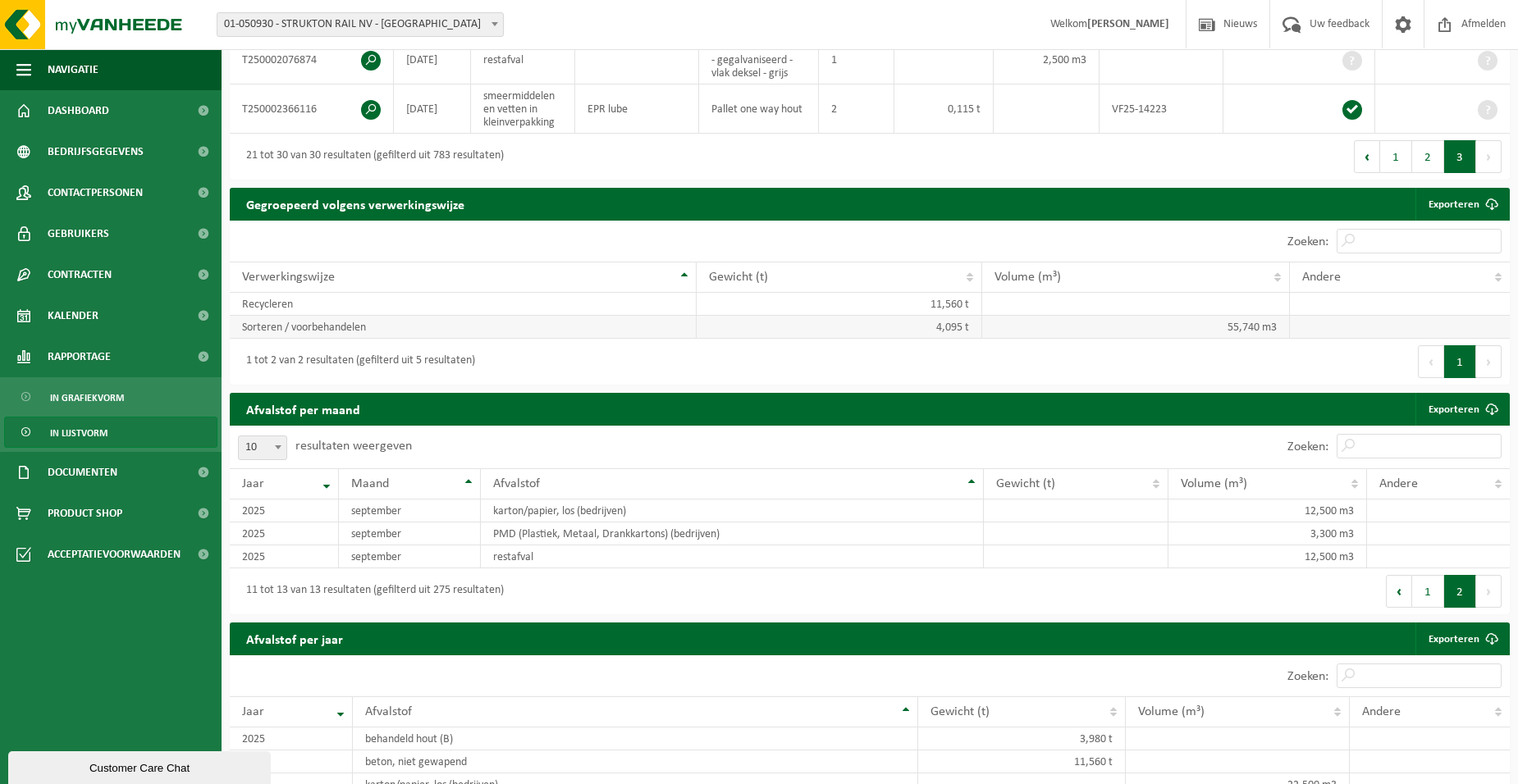
scroll to position [813, 0]
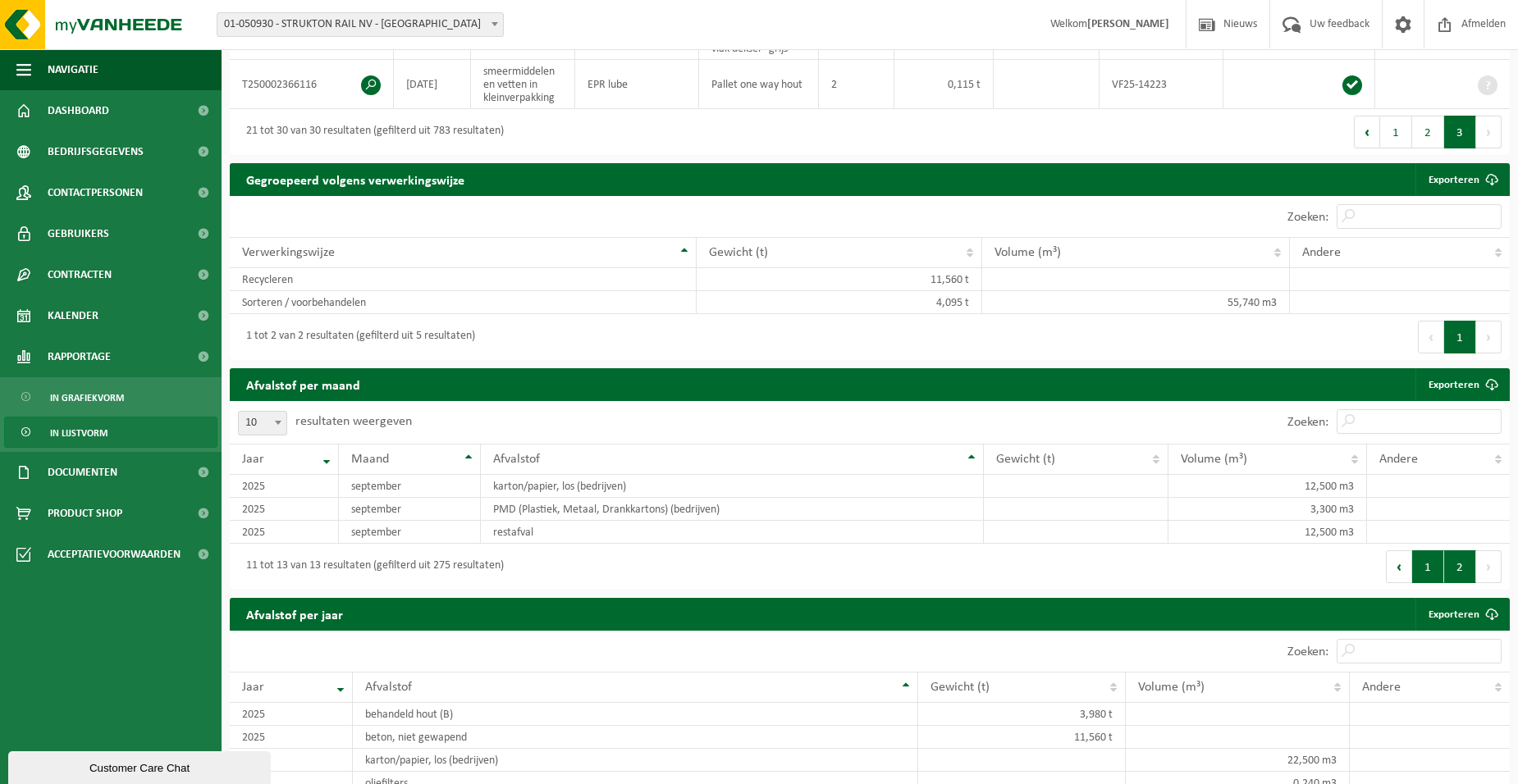
click at [1422, 571] on button "1" at bounding box center [1428, 566] width 32 height 33
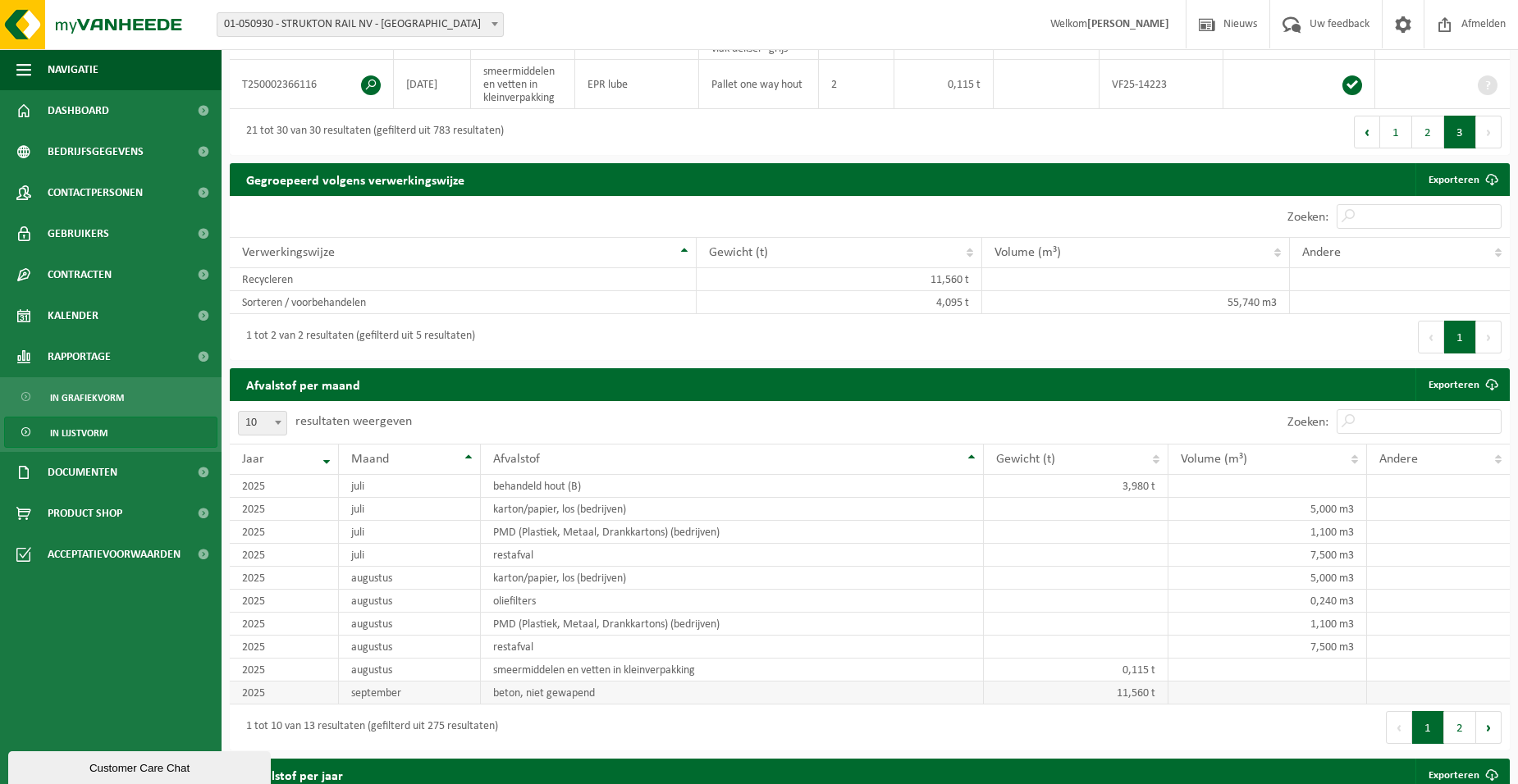
click at [574, 681] on td "beton, niet gewapend" at bounding box center [732, 692] width 503 height 23
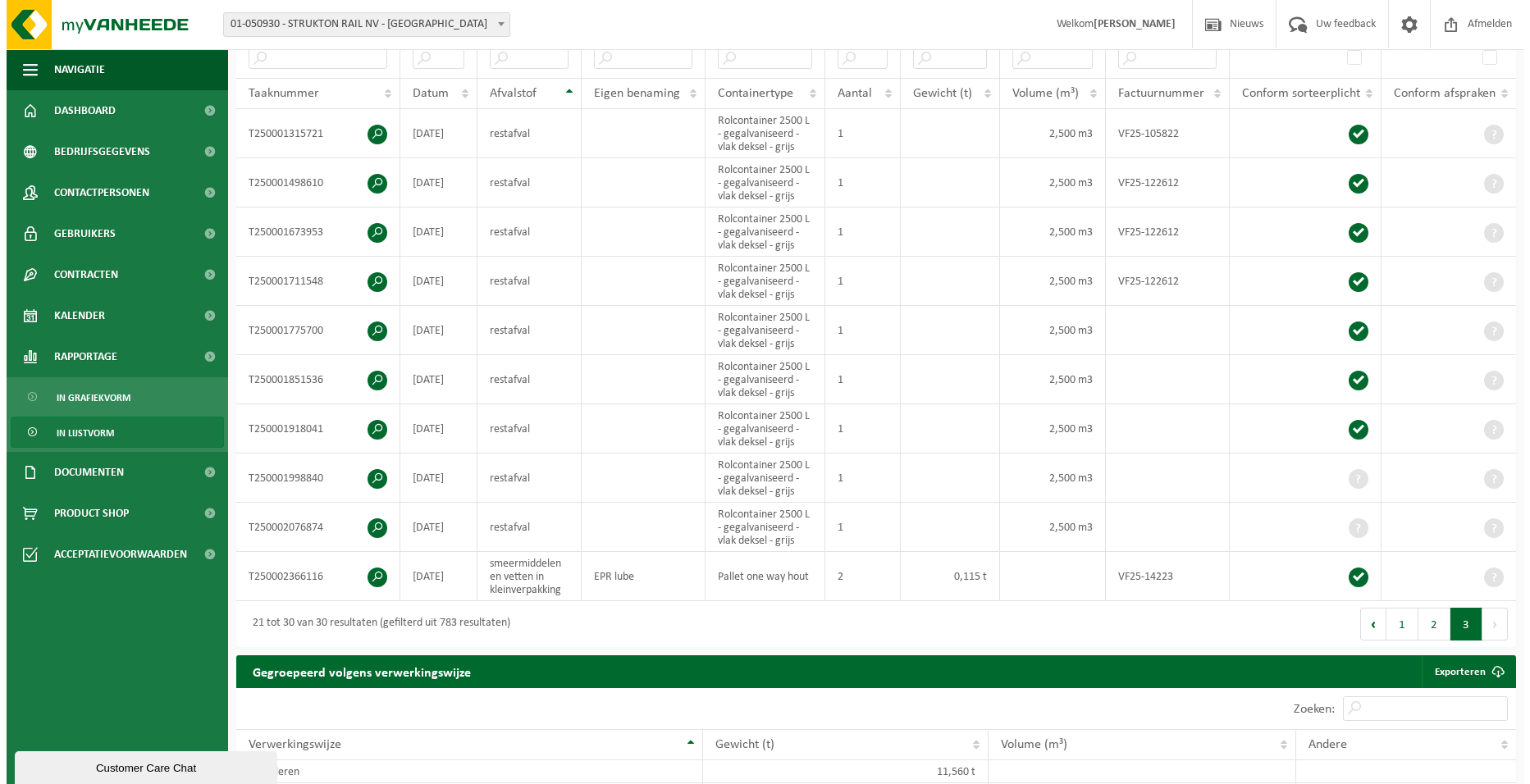
scroll to position [239, 0]
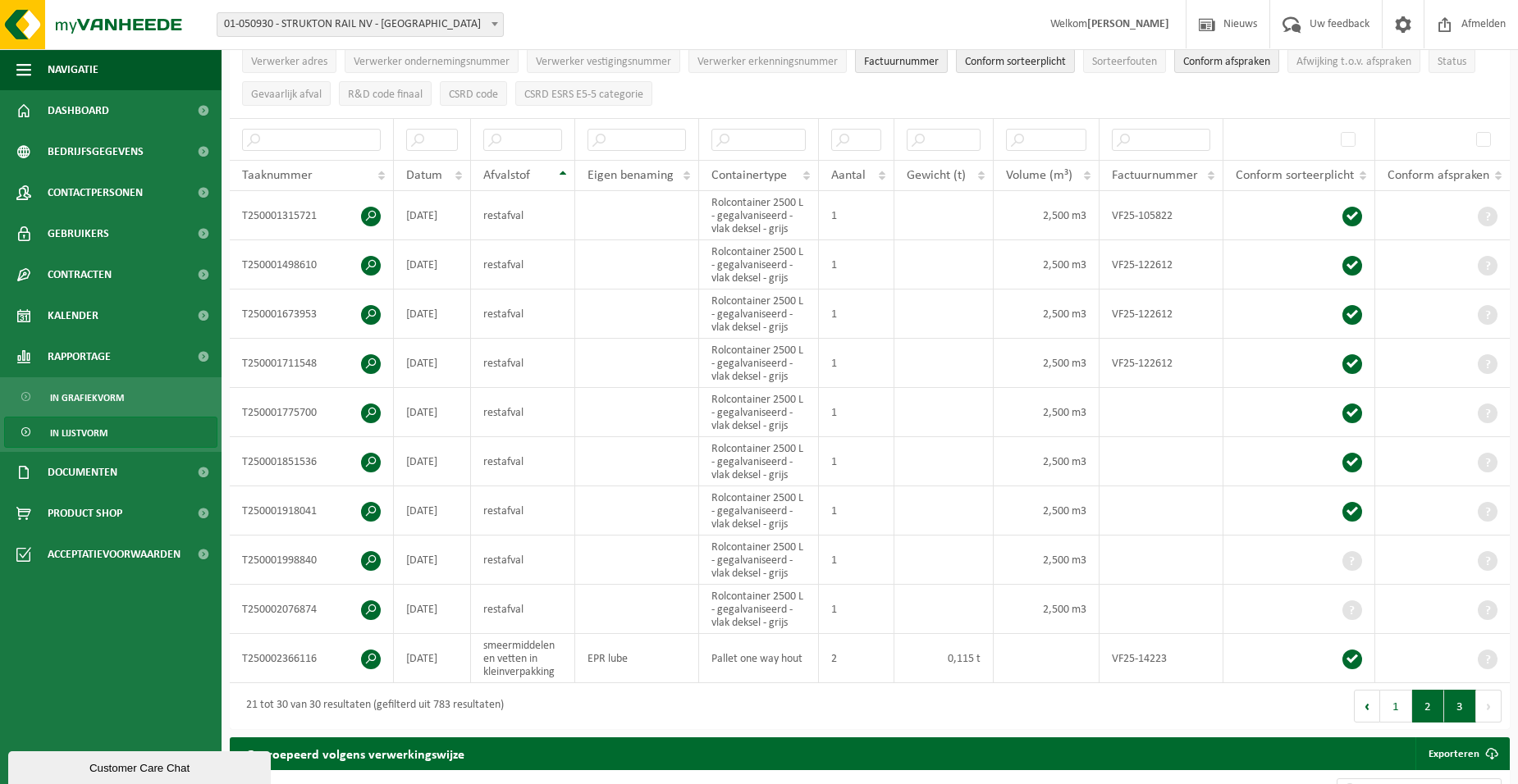
click at [1424, 714] on button "2" at bounding box center [1428, 705] width 32 height 33
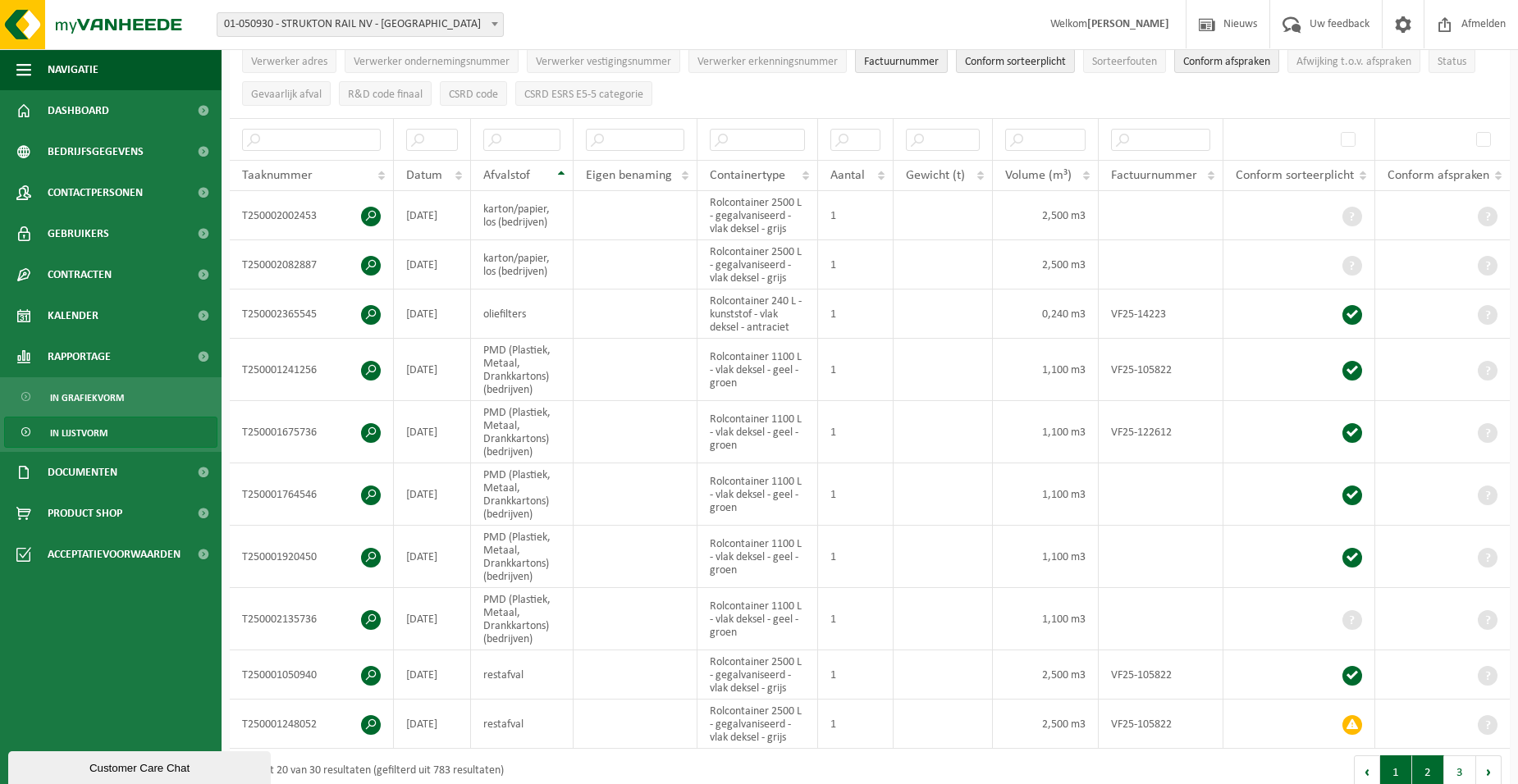
click at [1386, 771] on button "1" at bounding box center [1396, 771] width 32 height 33
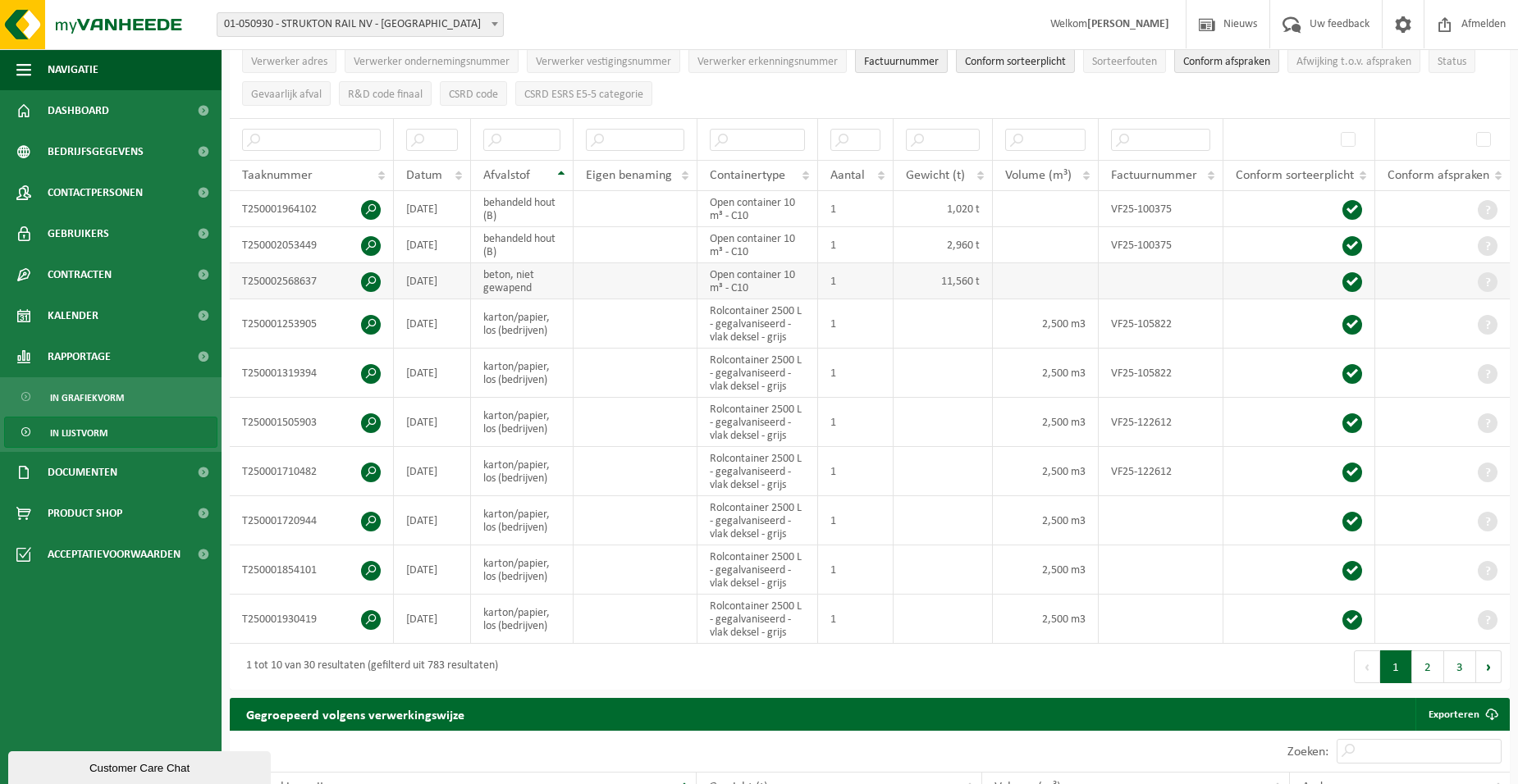
click at [782, 281] on td "Open container 10 m³ - C10" at bounding box center [758, 281] width 121 height 36
click at [372, 277] on span at bounding box center [371, 282] width 20 height 20
